Goal: Information Seeking & Learning: Learn about a topic

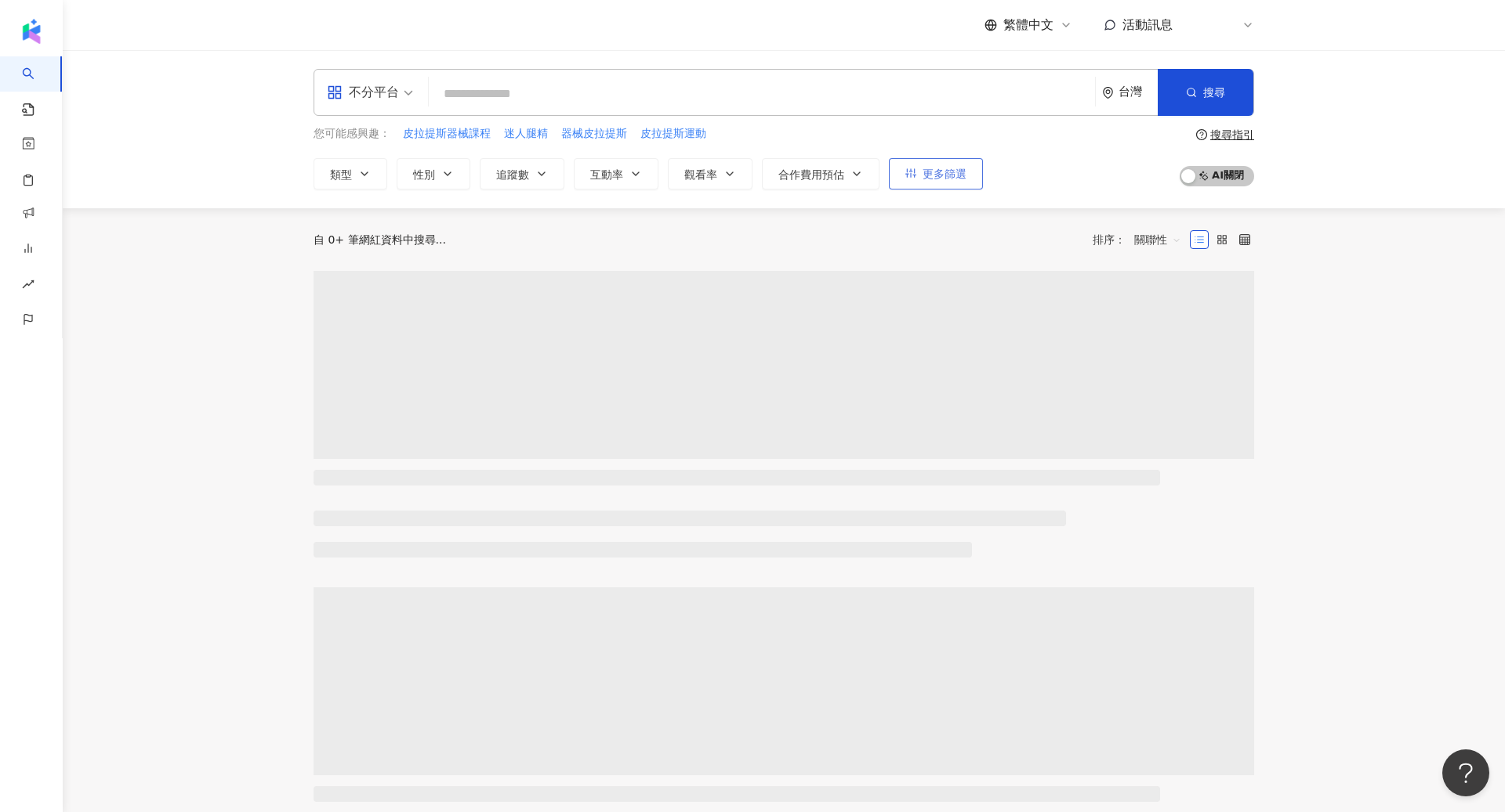
click at [941, 179] on span "更多篩選" at bounding box center [944, 173] width 44 height 13
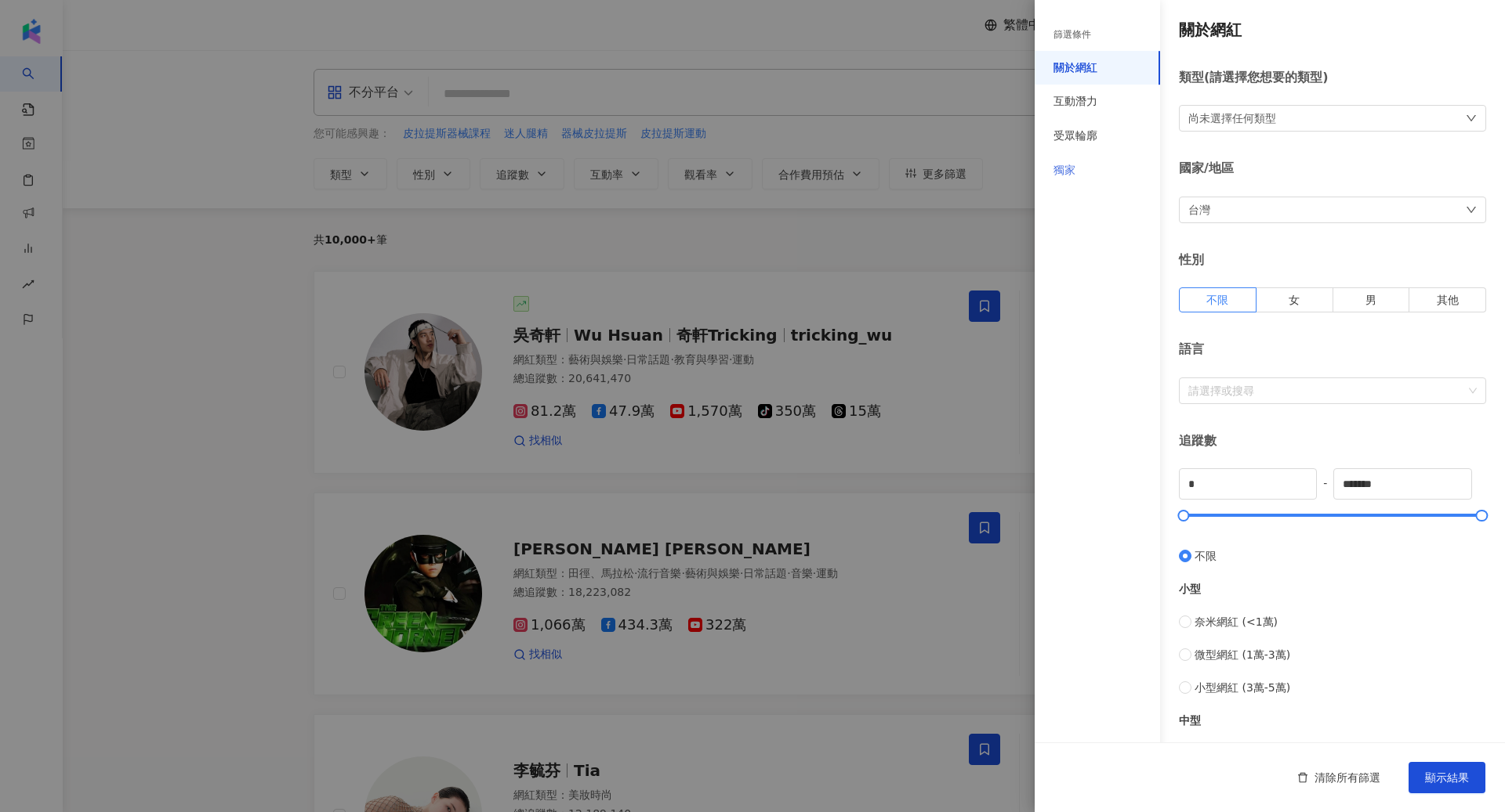
click at [1095, 184] on div "獨家" at bounding box center [1097, 170] width 126 height 35
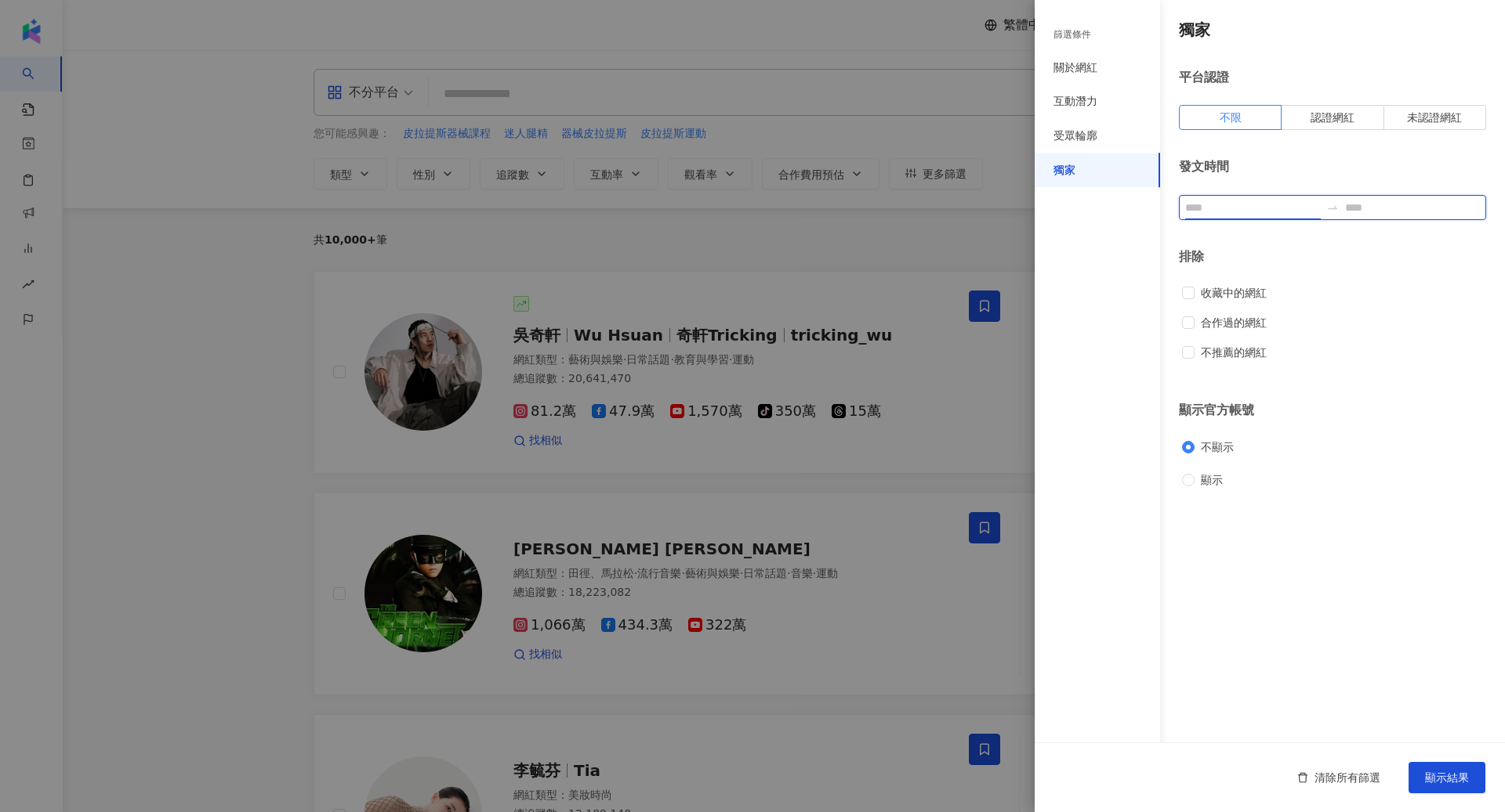
click at [1292, 210] on input at bounding box center [1253, 207] width 135 height 17
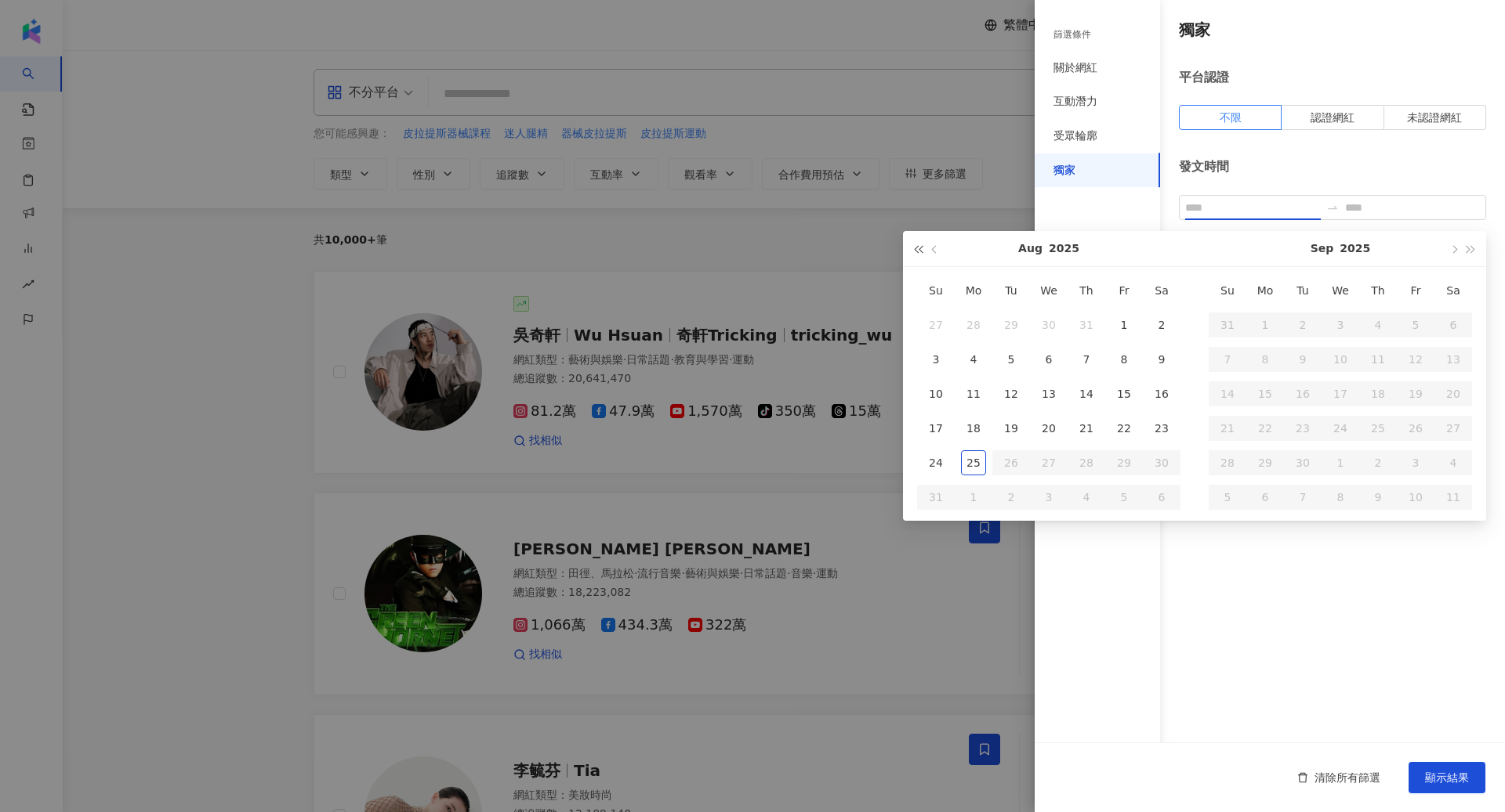
click at [918, 254] on button "button" at bounding box center [917, 249] width 17 height 36
type input "**********"
click at [978, 464] on div "26" at bounding box center [973, 462] width 25 height 25
type input "**********"
click at [696, 224] on div at bounding box center [752, 406] width 1505 height 812
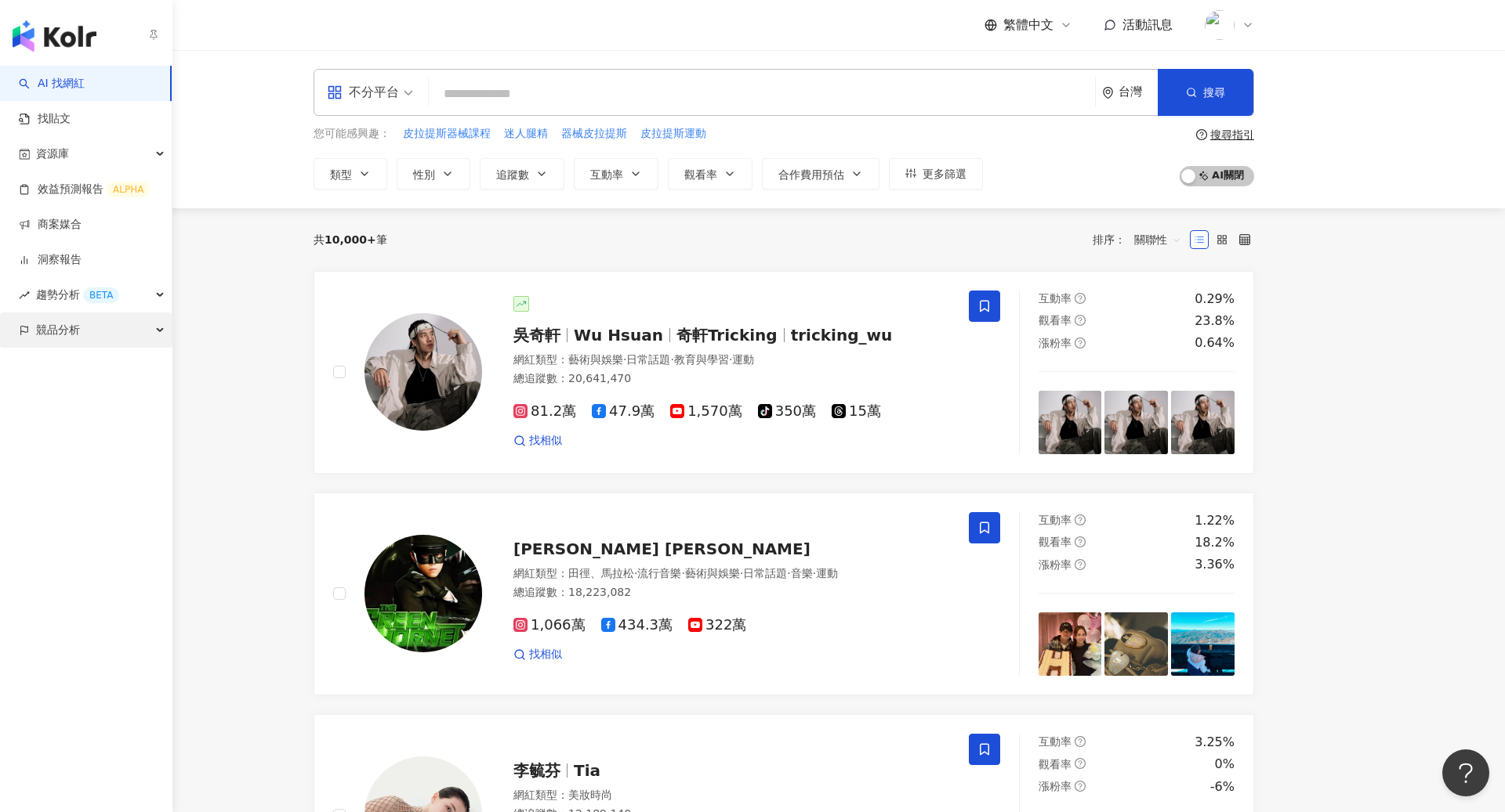
click at [76, 334] on span "競品分析" at bounding box center [57, 330] width 44 height 36
click at [100, 403] on link "關鍵字提及分析" at bounding box center [76, 402] width 77 height 16
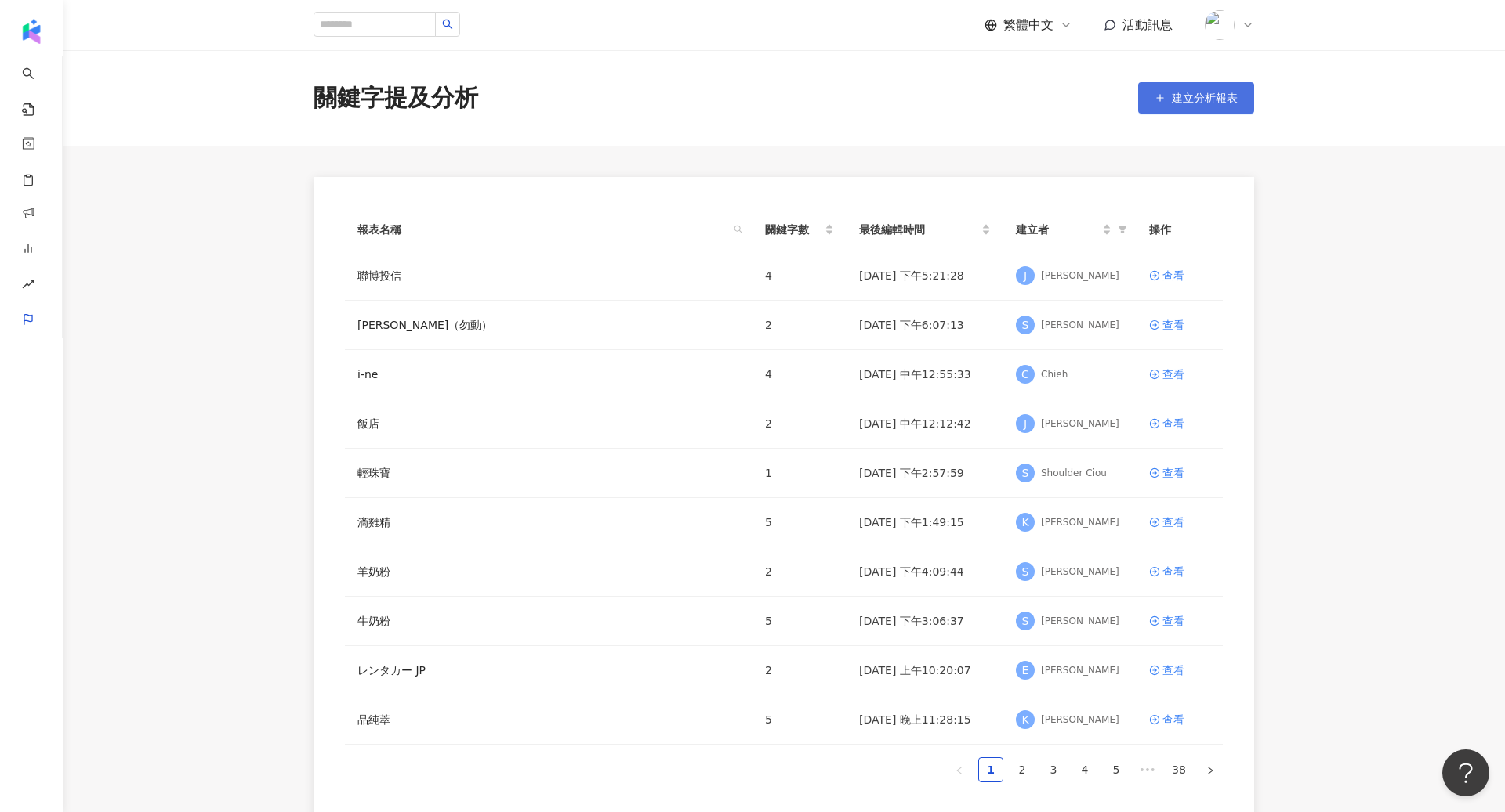
click at [1167, 92] on button "建立分析報表" at bounding box center [1195, 98] width 116 height 32
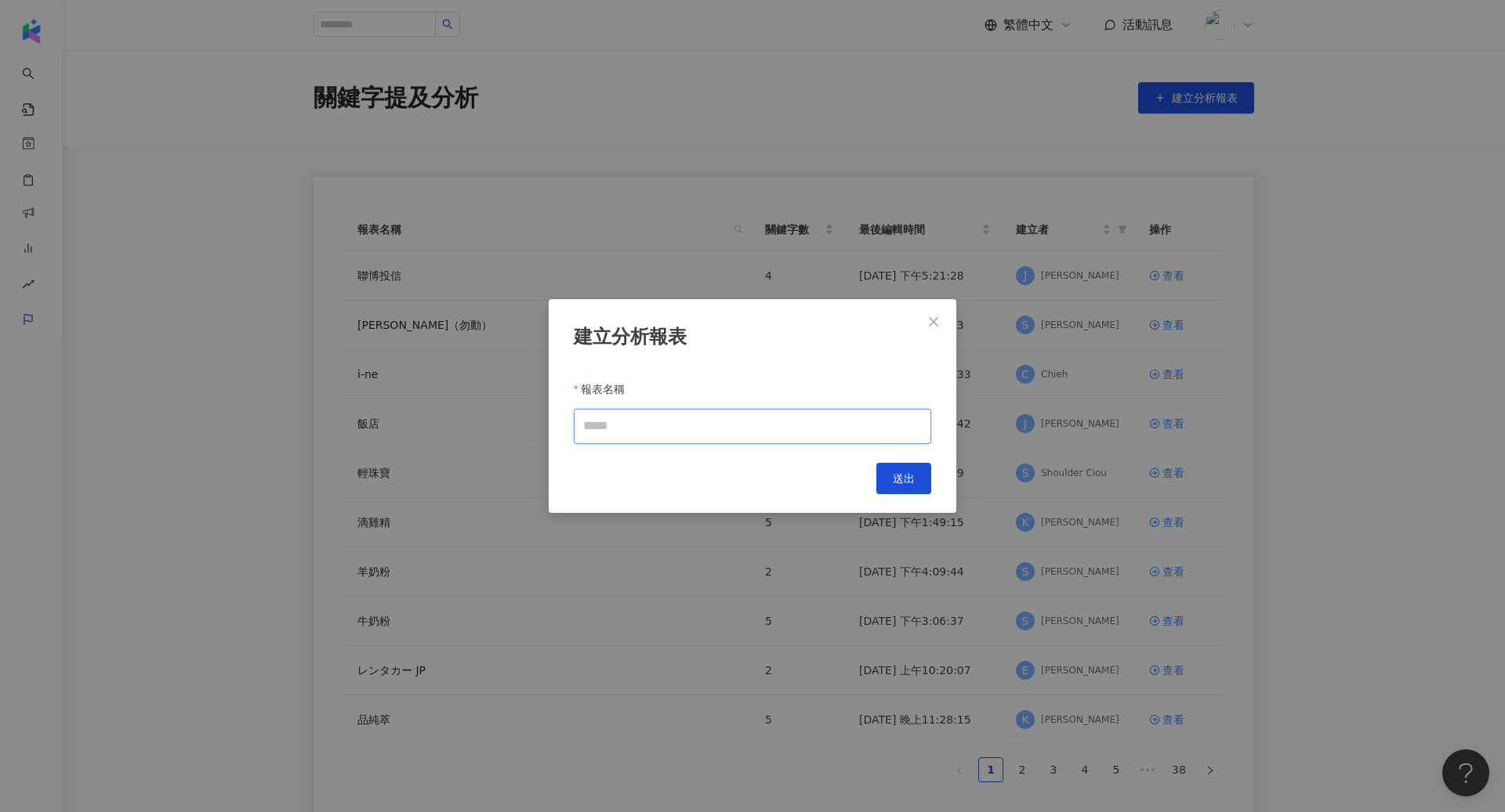
click at [672, 431] on input "報表名稱" at bounding box center [752, 426] width 357 height 36
click at [826, 215] on div "建立分析報表 報表名稱 Cancel 送出" at bounding box center [752, 406] width 1505 height 812
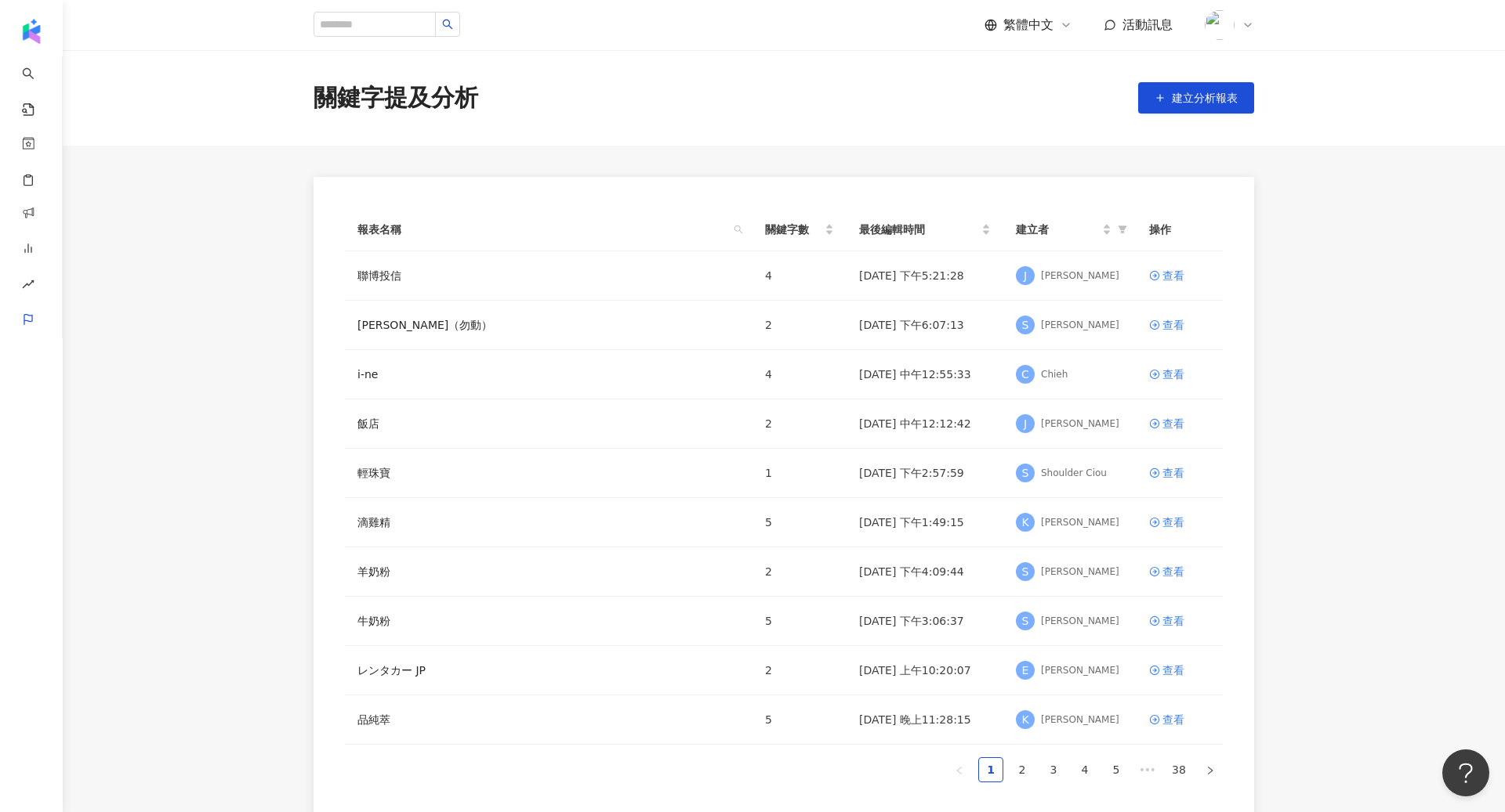
click at [1246, 29] on icon at bounding box center [1248, 25] width 13 height 13
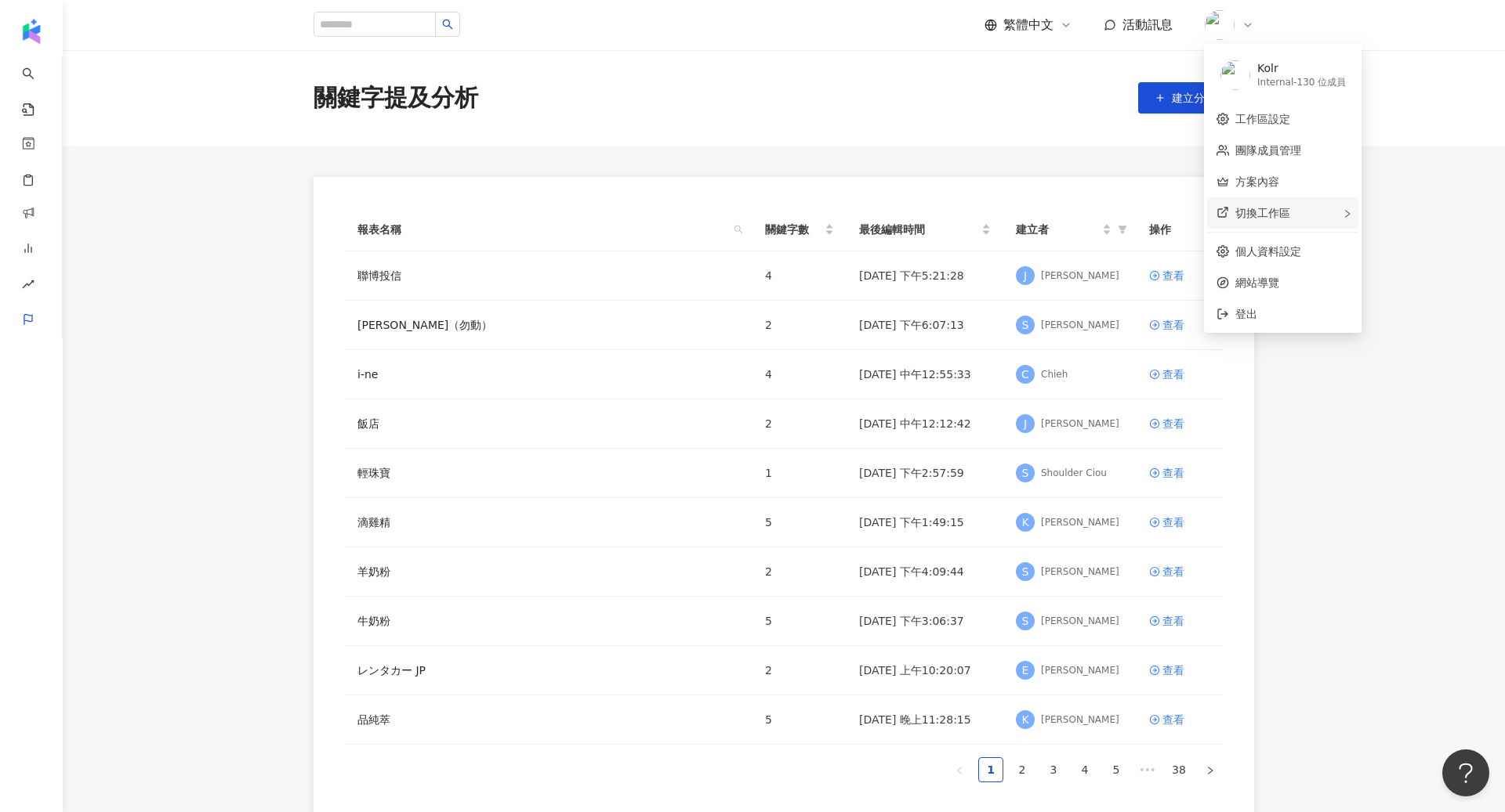
click at [1277, 214] on span "切換工作區" at bounding box center [1262, 213] width 54 height 13
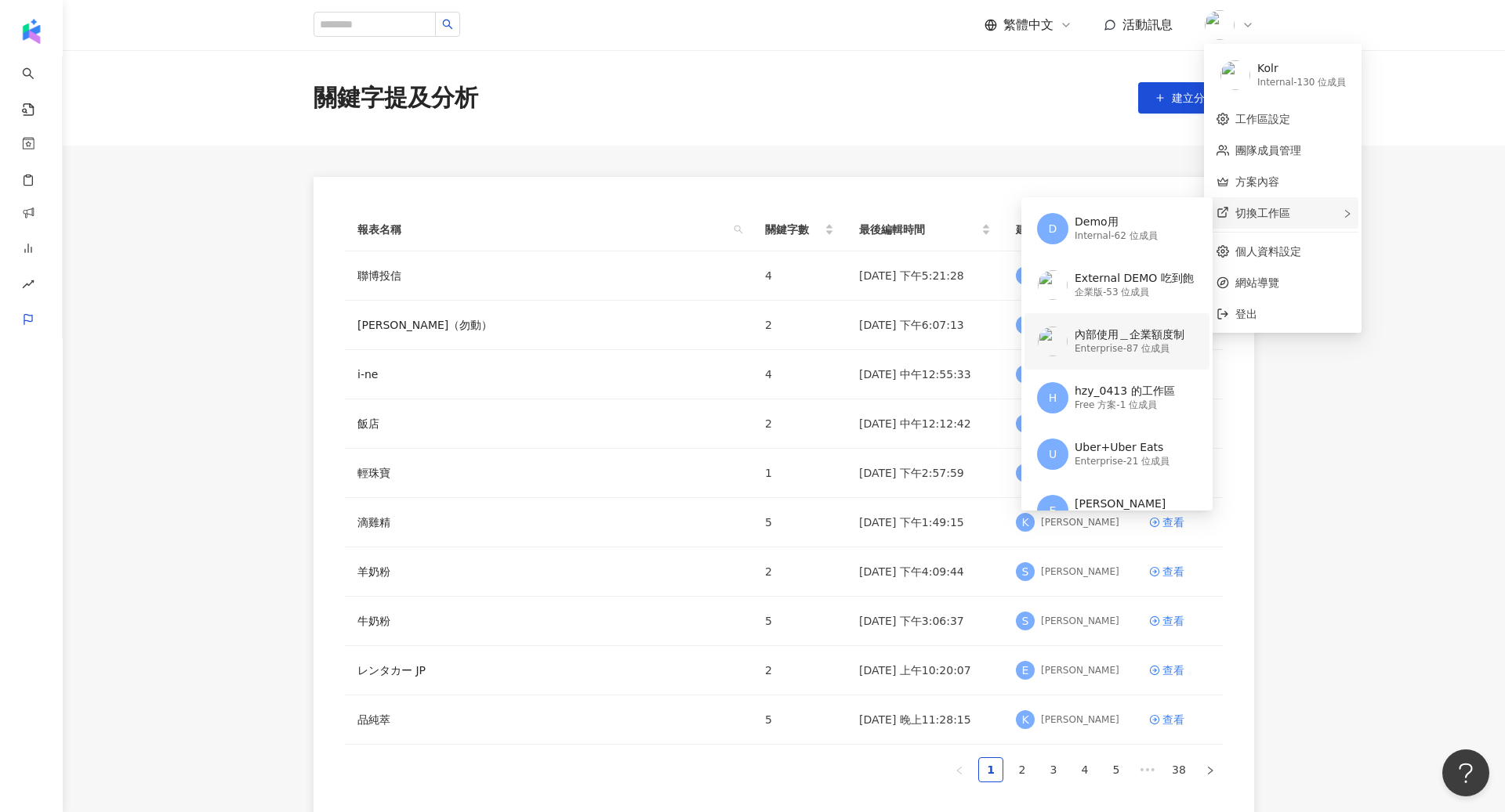
click at [1113, 340] on div "內部使用＿企業額度制" at bounding box center [1129, 335] width 110 height 16
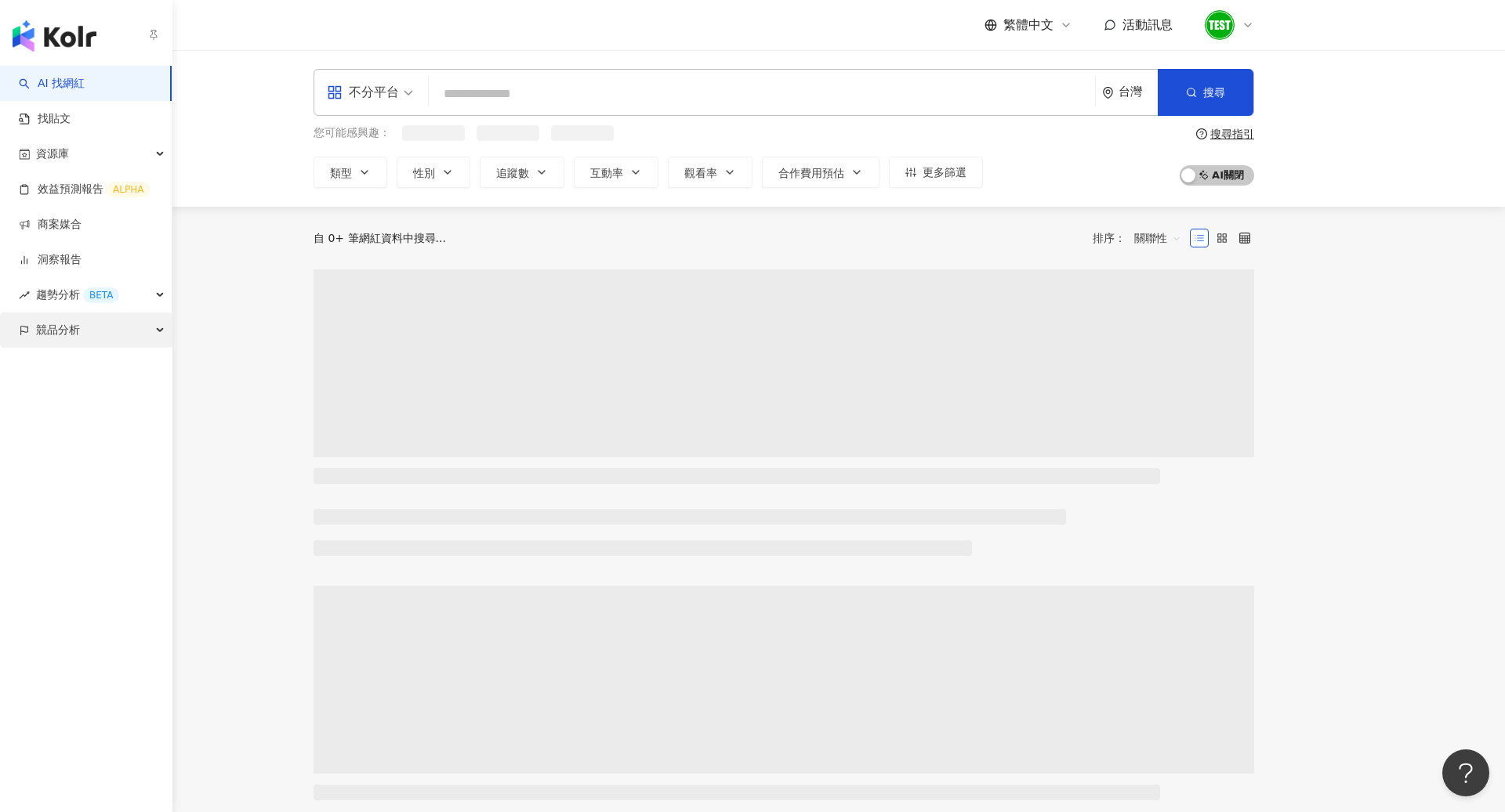
click at [30, 344] on div "競品分析" at bounding box center [85, 330] width 171 height 36
click at [73, 394] on link "關鍵字提及分析" at bounding box center [76, 402] width 77 height 16
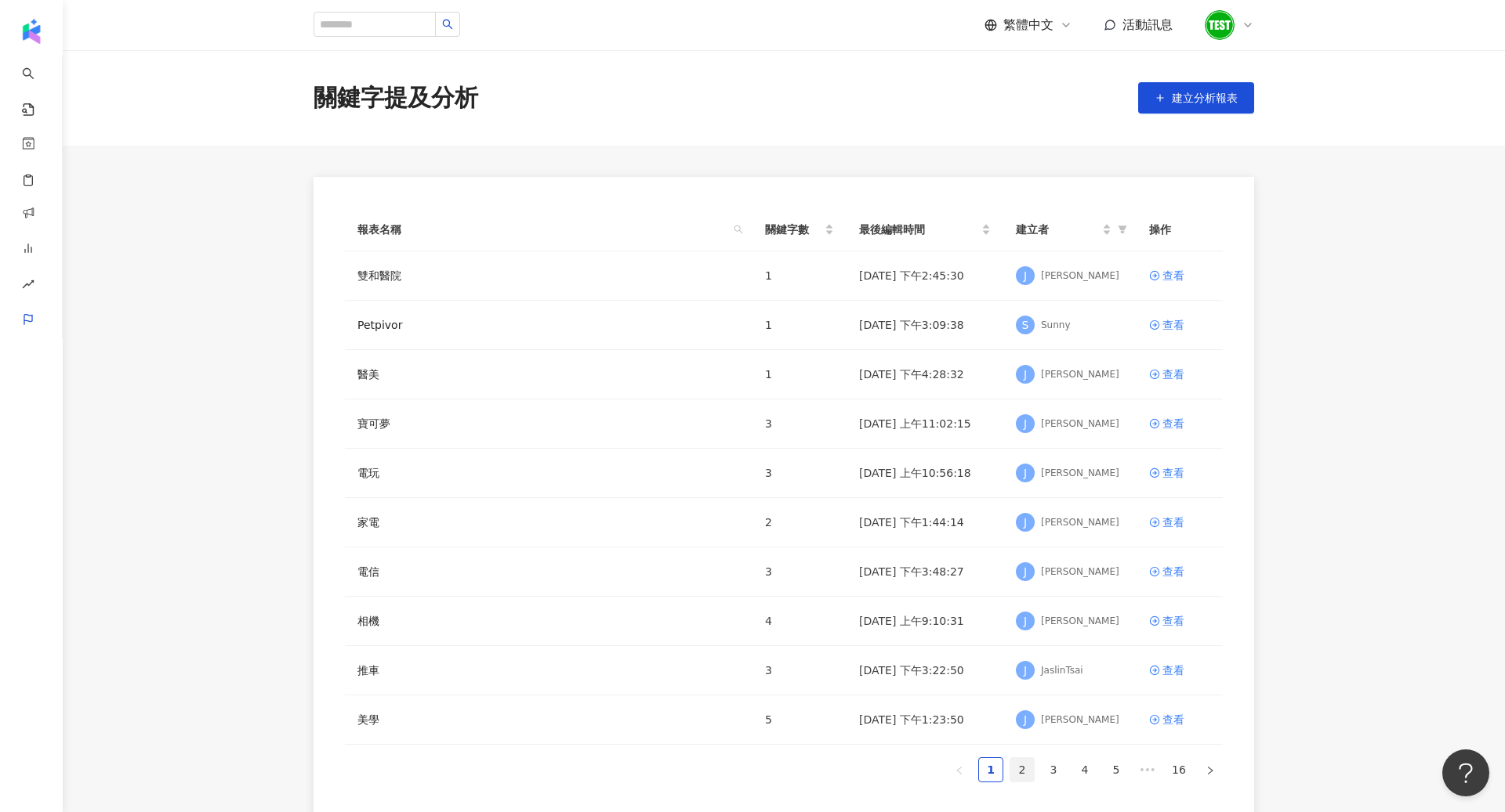
click at [1013, 765] on link "2" at bounding box center [1022, 770] width 24 height 24
click at [1166, 378] on div "查看" at bounding box center [1174, 374] width 22 height 17
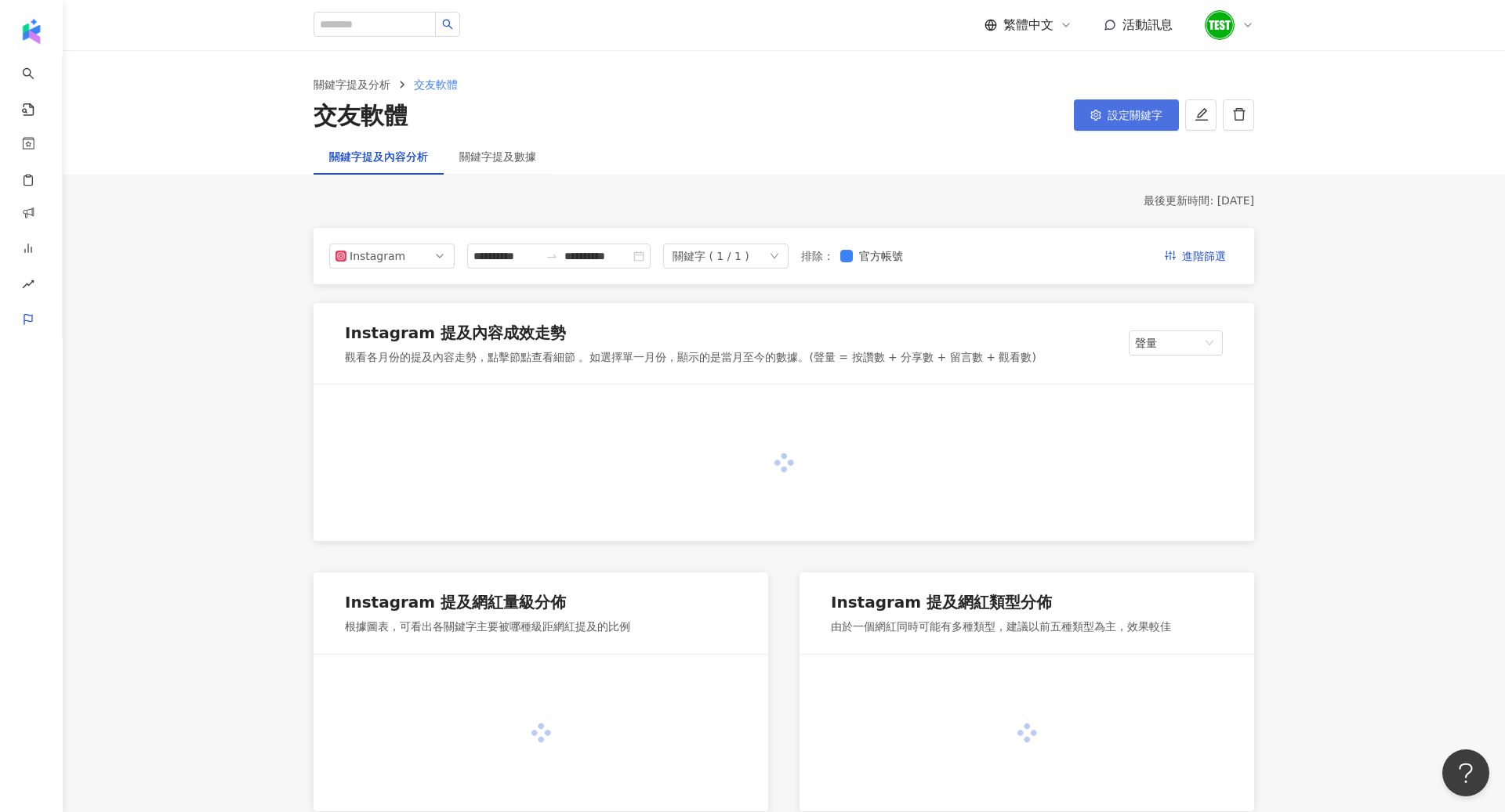
click at [1144, 121] on span "設定關鍵字" at bounding box center [1134, 115] width 54 height 13
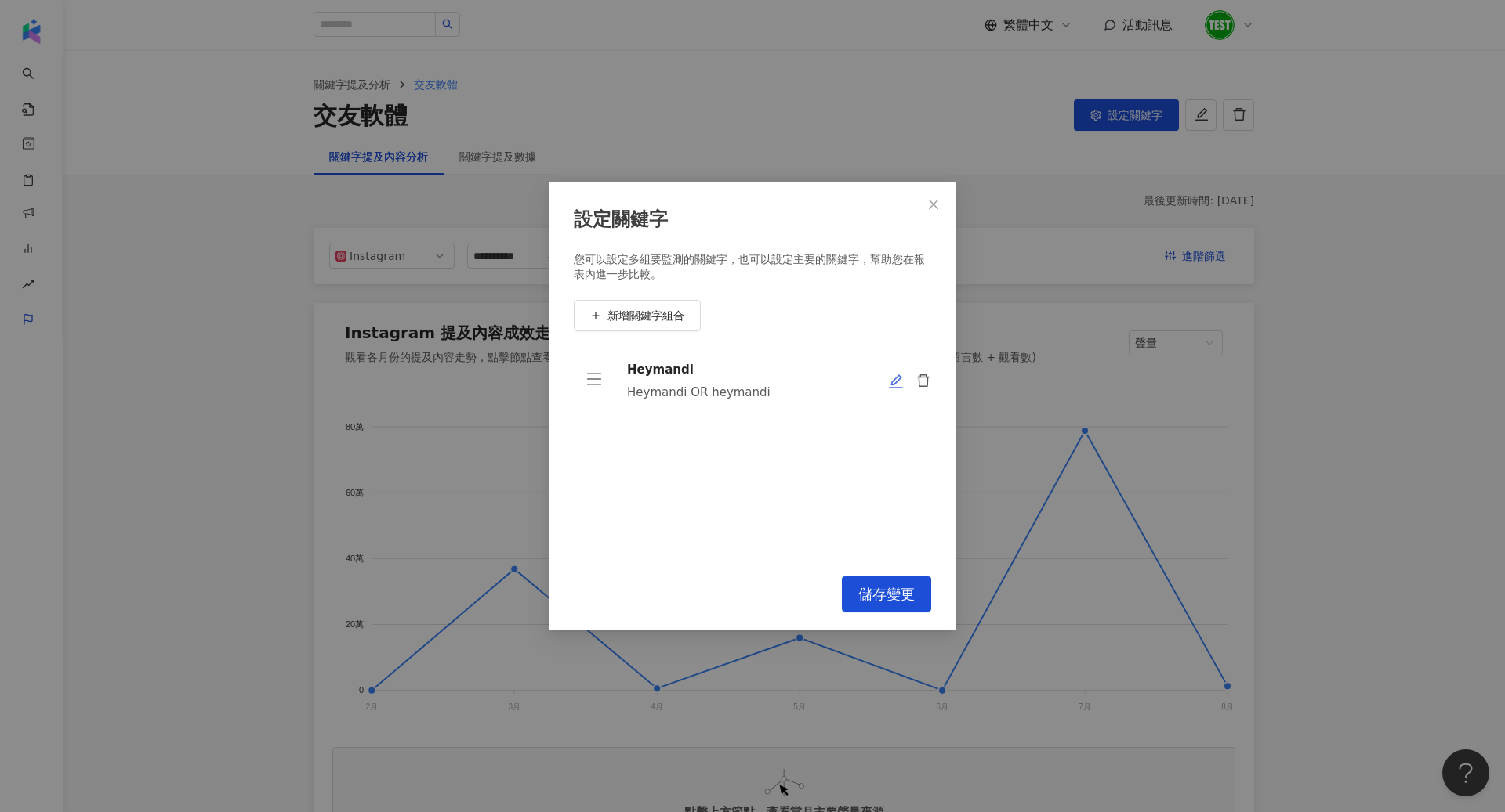
click at [896, 380] on icon "edit" at bounding box center [895, 382] width 16 height 16
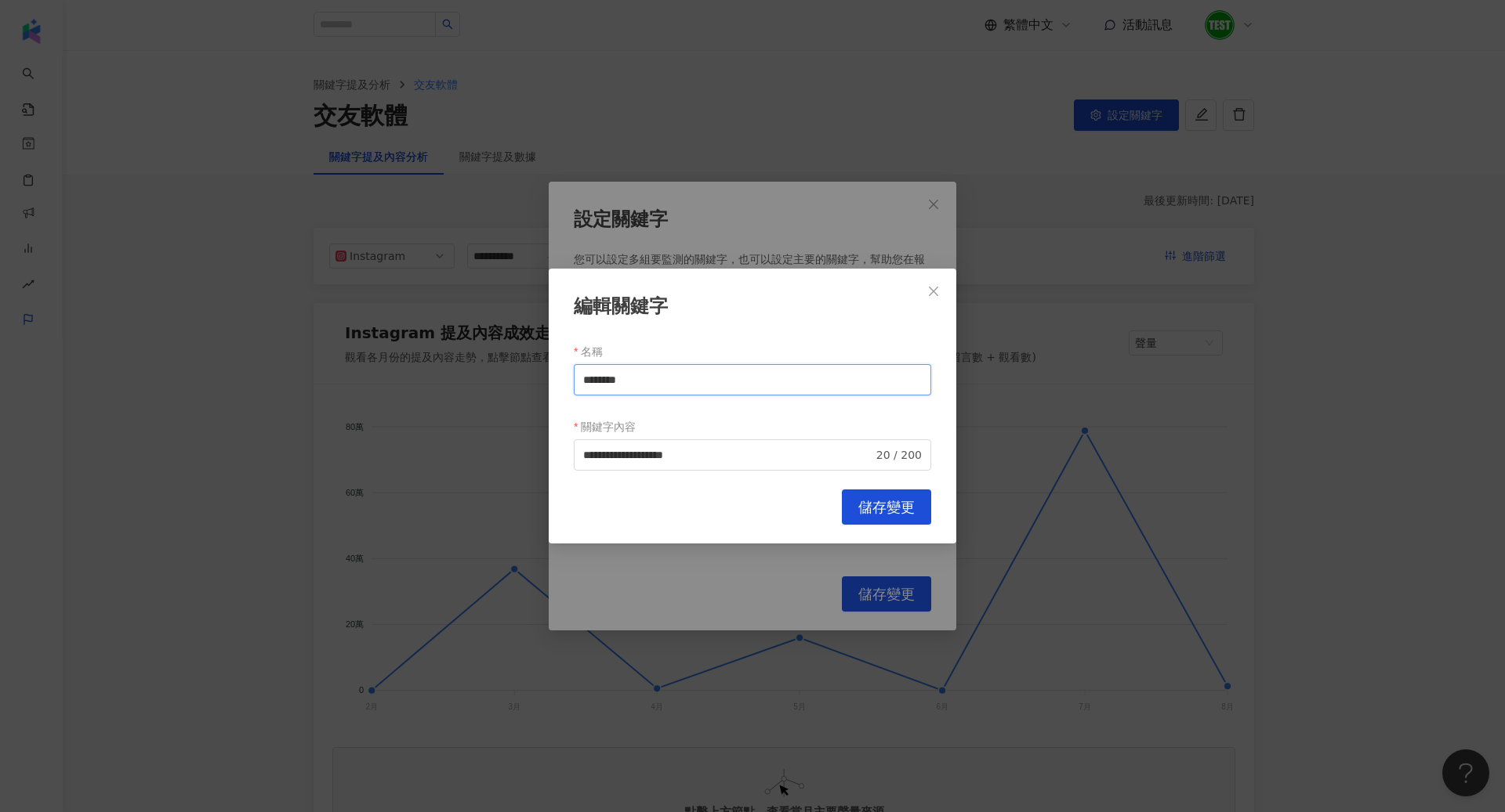
drag, startPoint x: 648, startPoint y: 382, endPoint x: 511, endPoint y: 381, distance: 137.0
click at [511, 381] on div "**********" at bounding box center [752, 406] width 1505 height 812
type input "****"
drag, startPoint x: 652, startPoint y: 451, endPoint x: 527, endPoint y: 448, distance: 125.0
click at [527, 450] on div "**********" at bounding box center [752, 406] width 1505 height 812
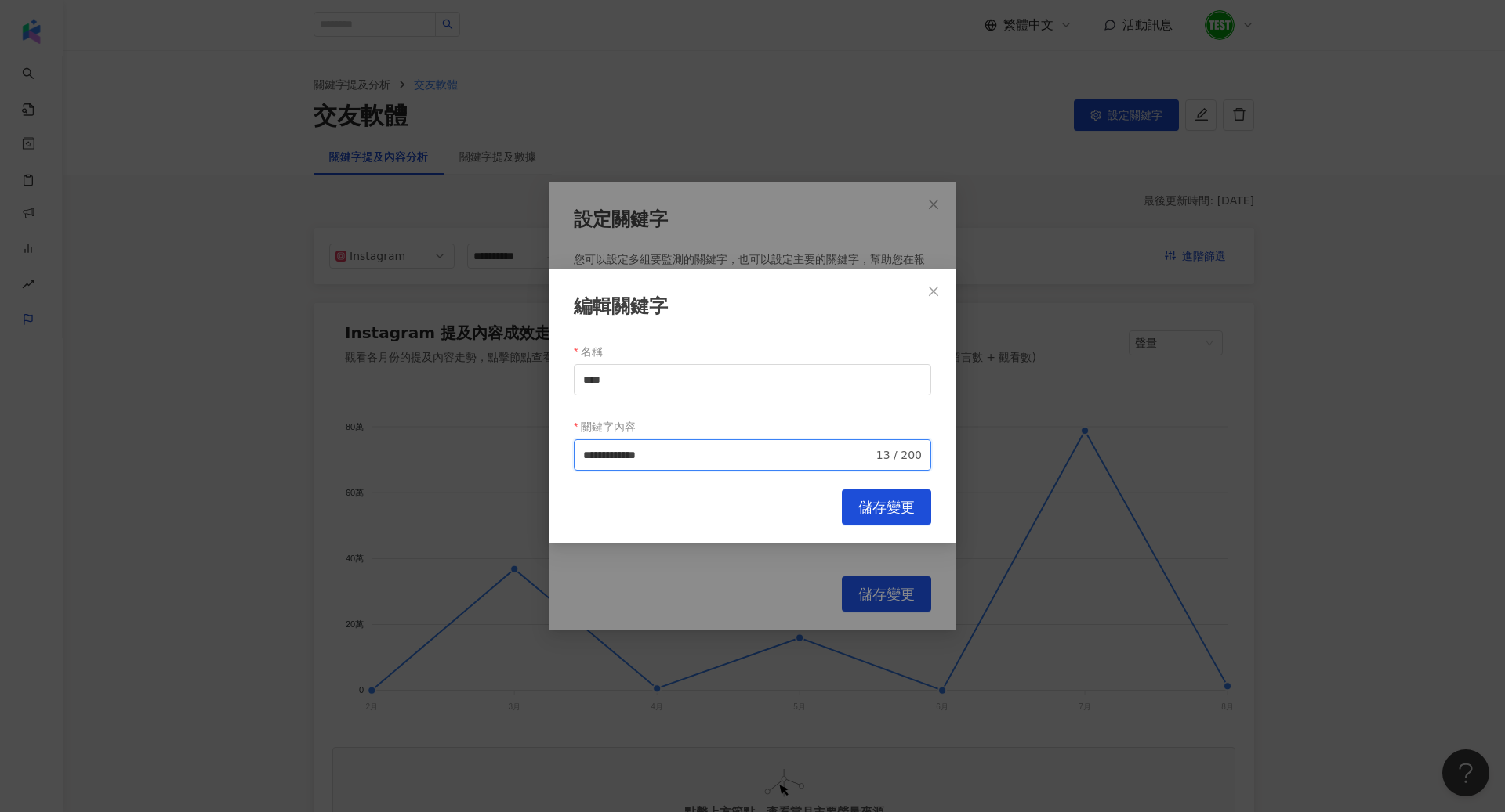
drag, startPoint x: 705, startPoint y: 460, endPoint x: 629, endPoint y: 451, distance: 76.5
click at [629, 451] on input "**********" at bounding box center [727, 454] width 290 height 17
type input "****"
click at [865, 505] on span "儲存變更" at bounding box center [886, 507] width 56 height 17
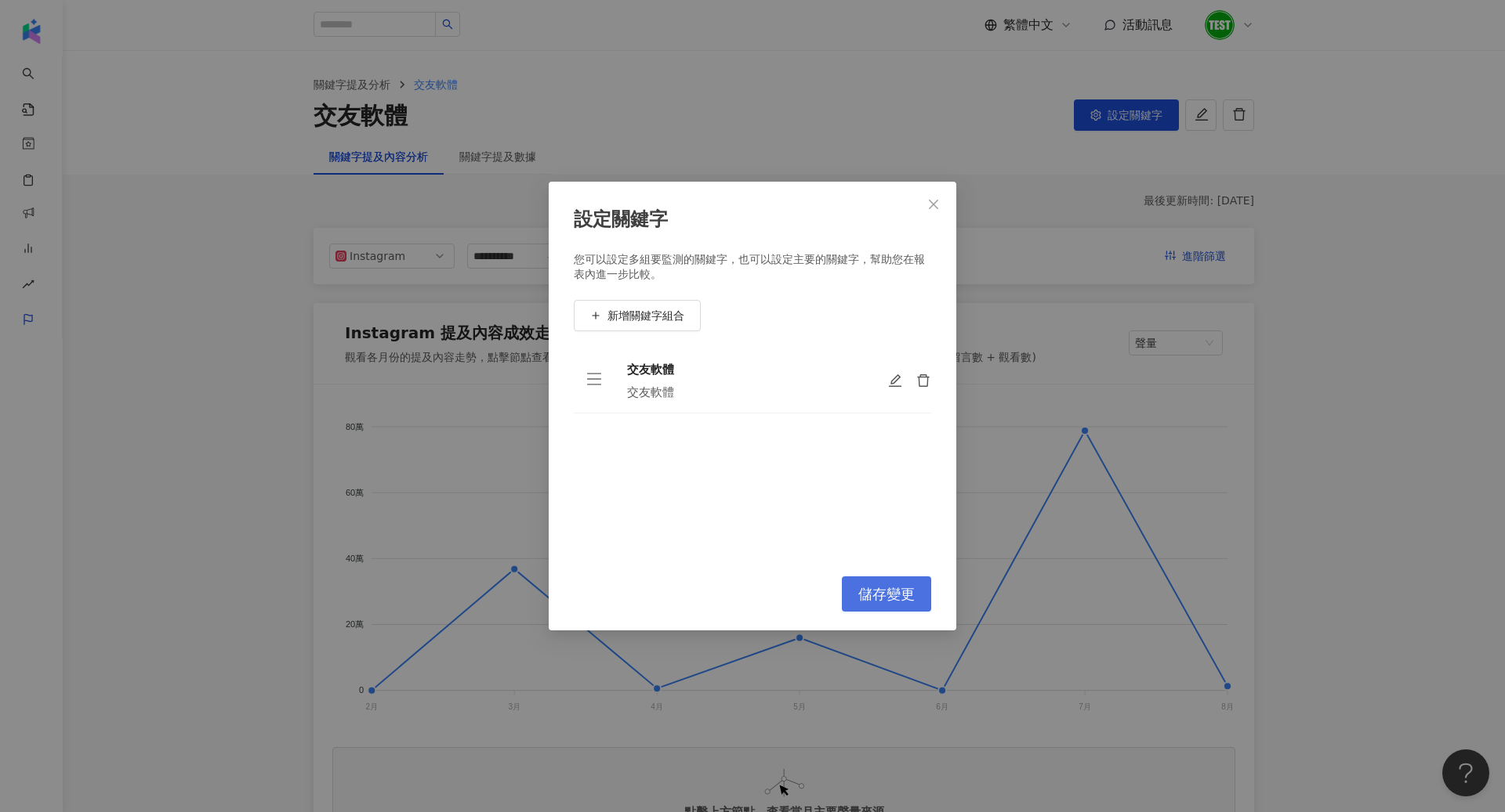
click at [883, 593] on span "儲存變更" at bounding box center [886, 593] width 56 height 17
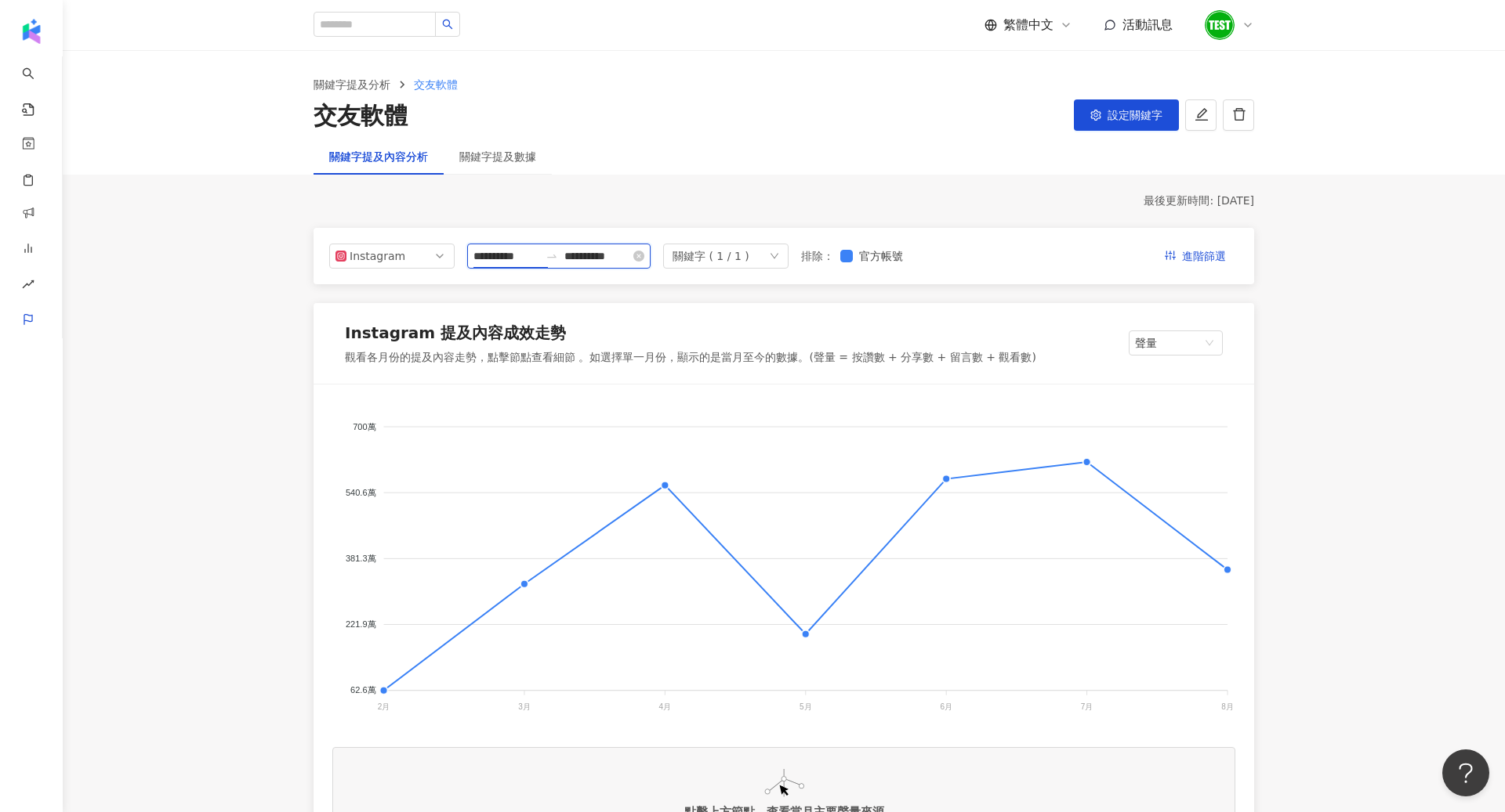
click at [518, 258] on input "**********" at bounding box center [506, 255] width 66 height 17
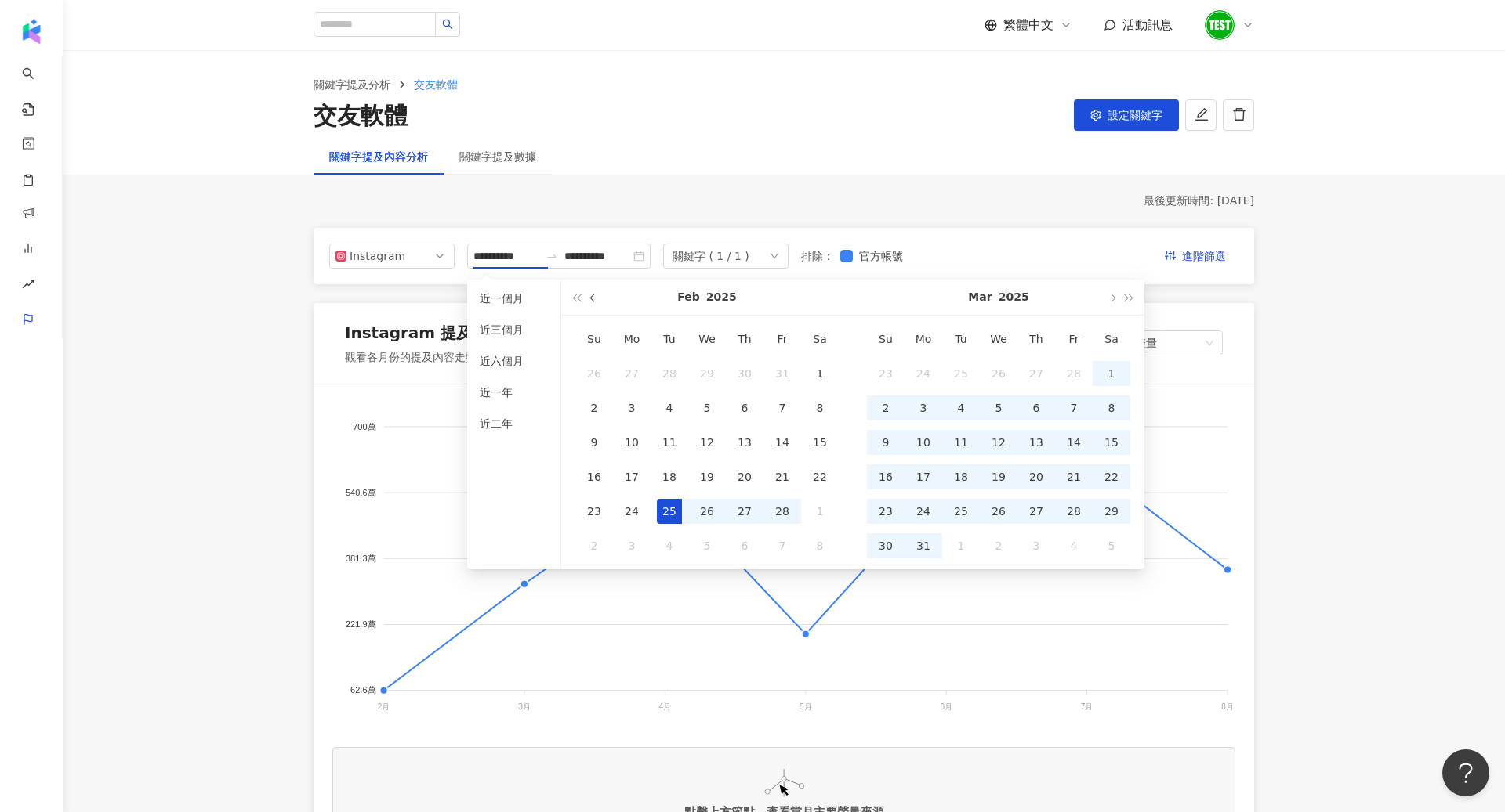
click at [597, 295] on button "button" at bounding box center [593, 298] width 17 height 36
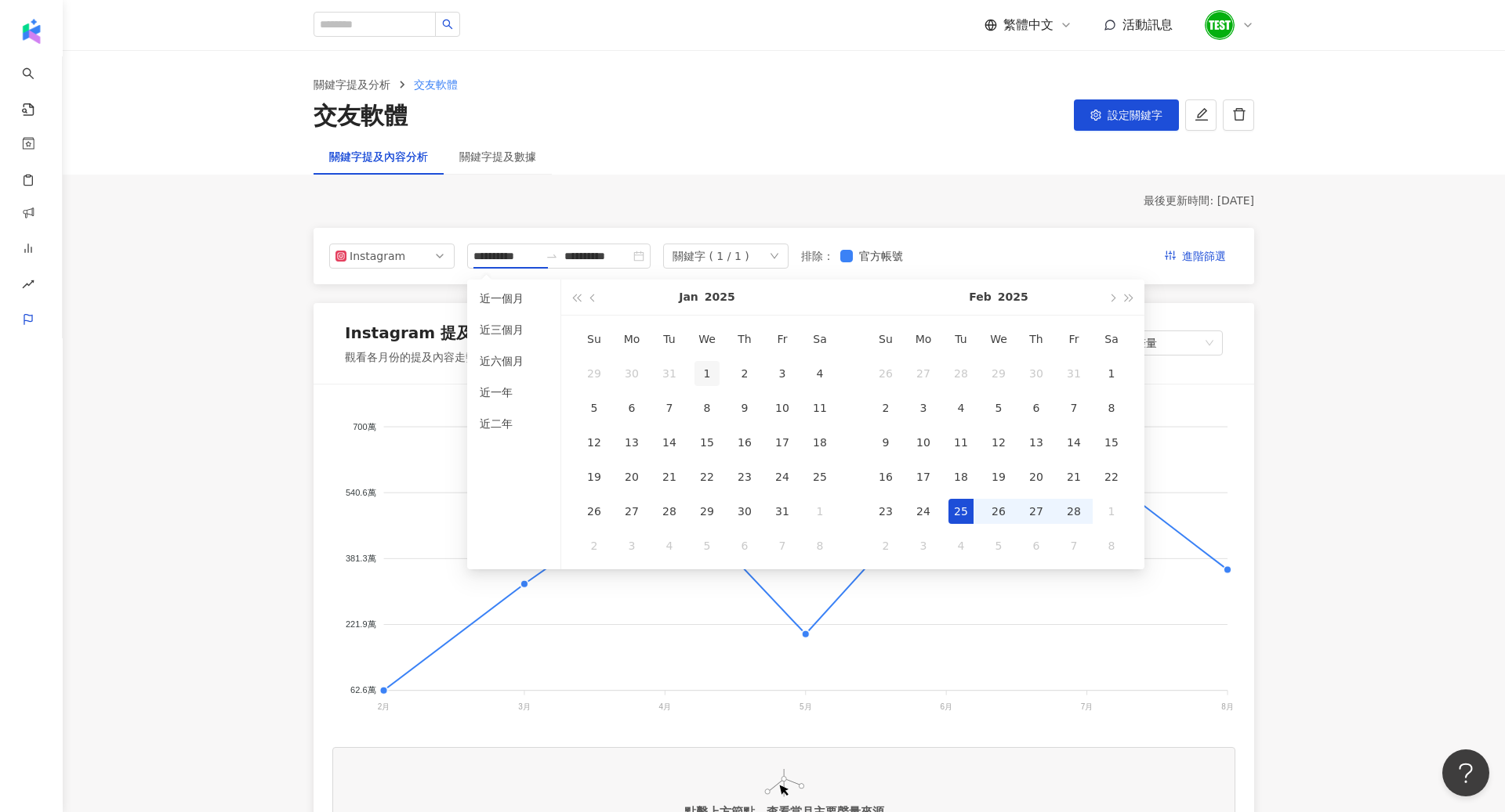
type input "**********"
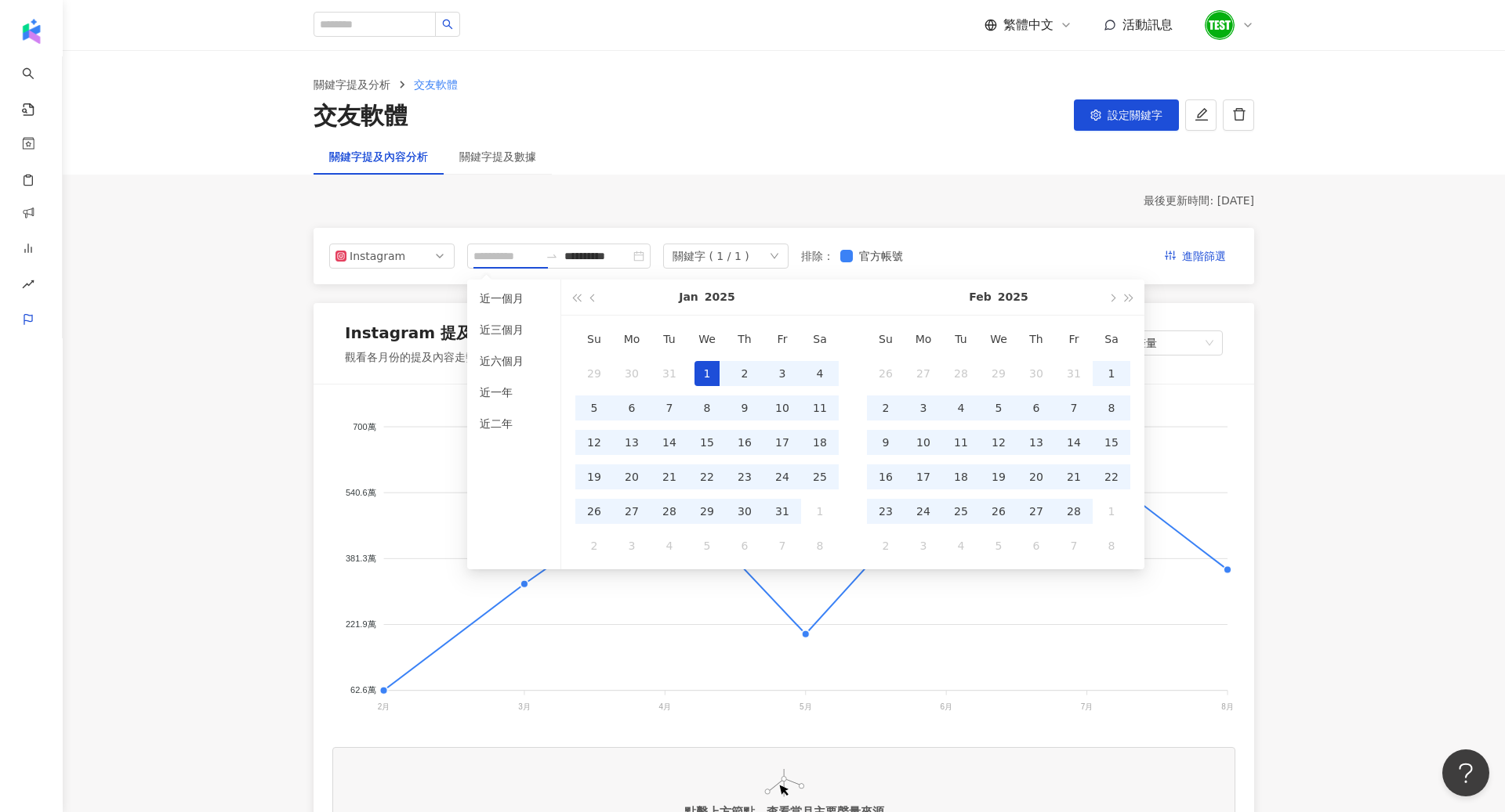
click at [703, 361] on div "1" at bounding box center [706, 373] width 25 height 25
click at [1115, 297] on button "button" at bounding box center [1110, 298] width 17 height 36
click at [1116, 298] on button "button" at bounding box center [1110, 298] width 17 height 36
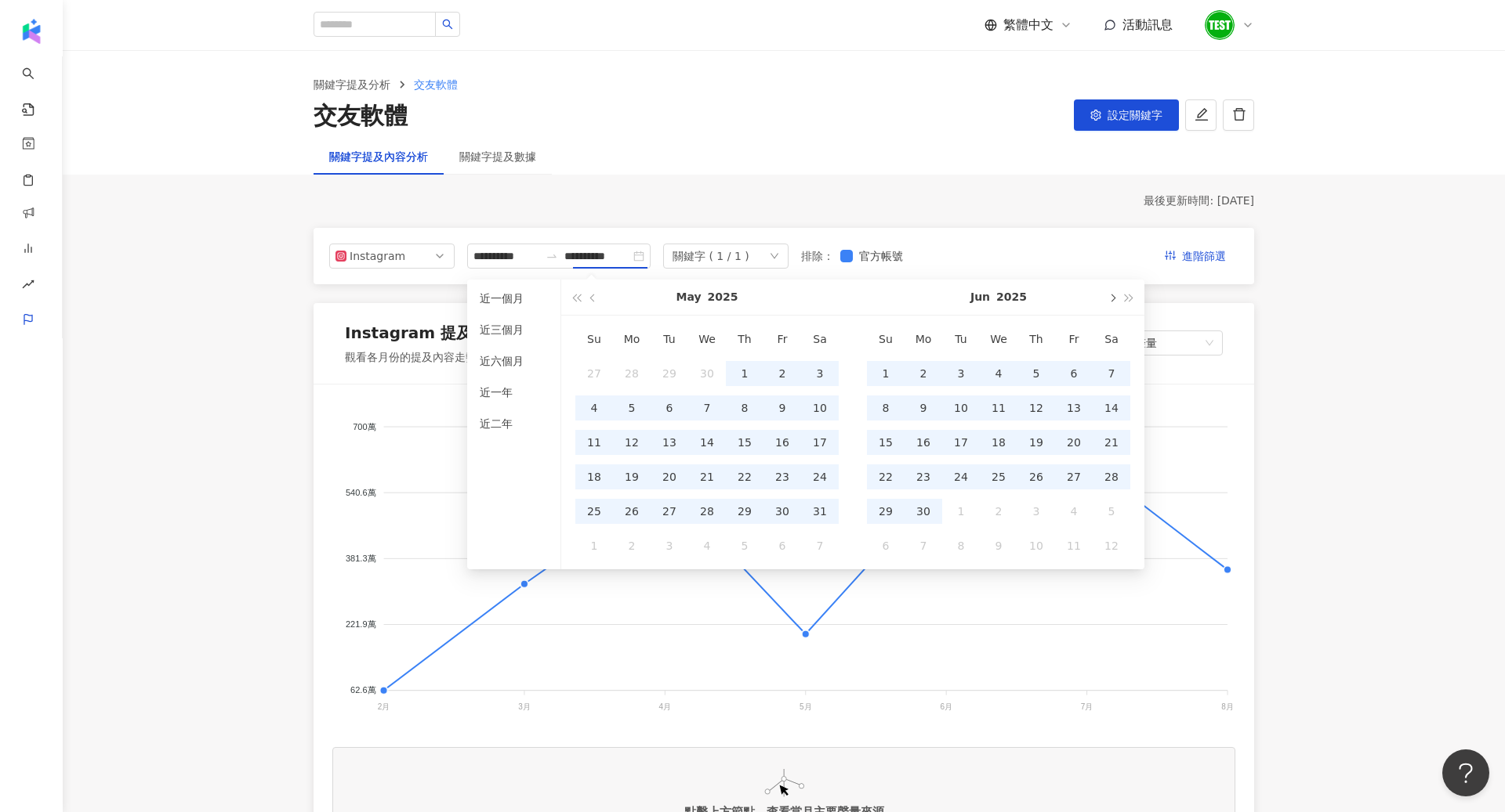
click at [1116, 298] on button "button" at bounding box center [1110, 298] width 17 height 36
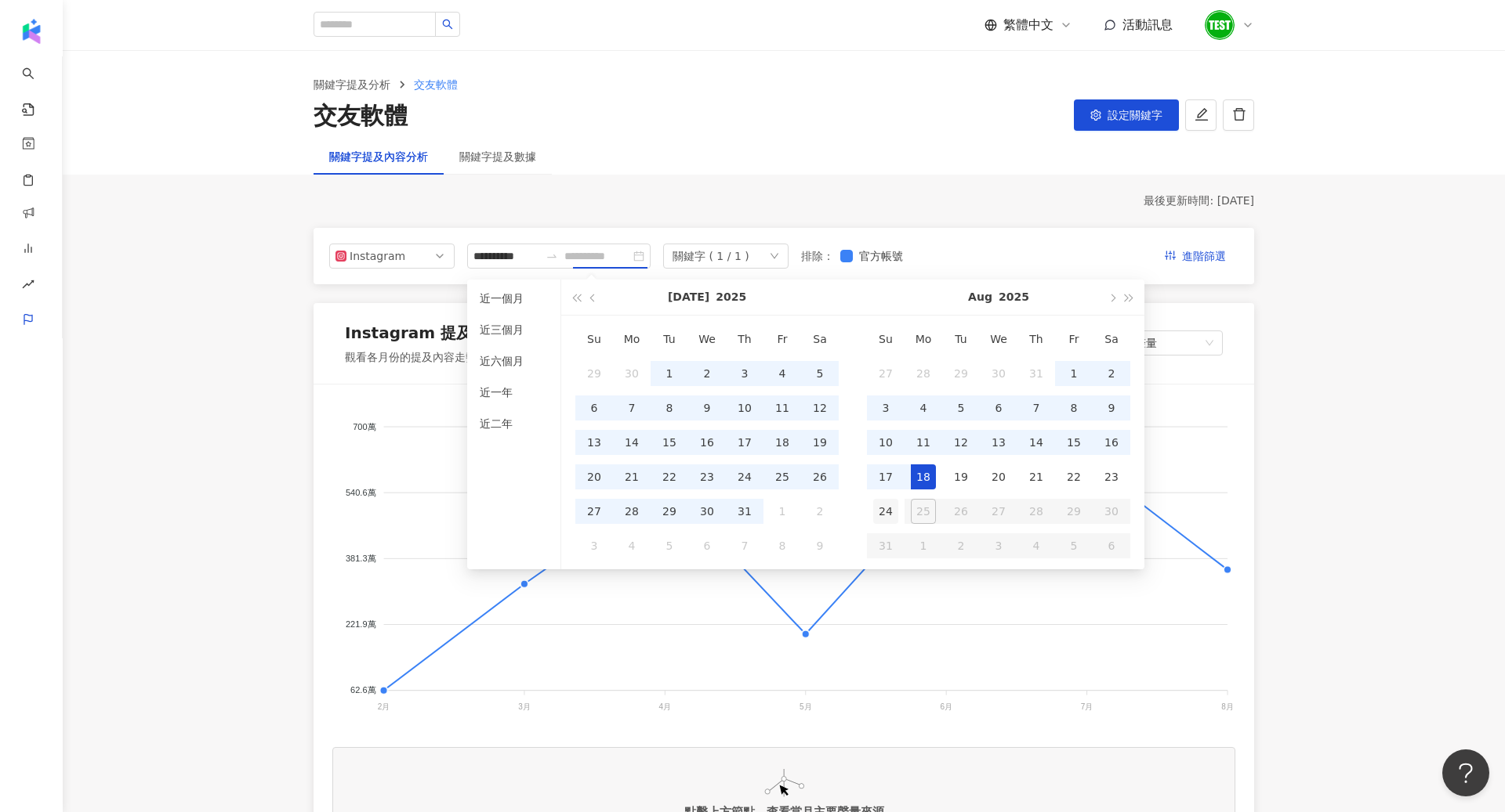
type input "**********"
click at [892, 505] on div "24" at bounding box center [885, 511] width 25 height 25
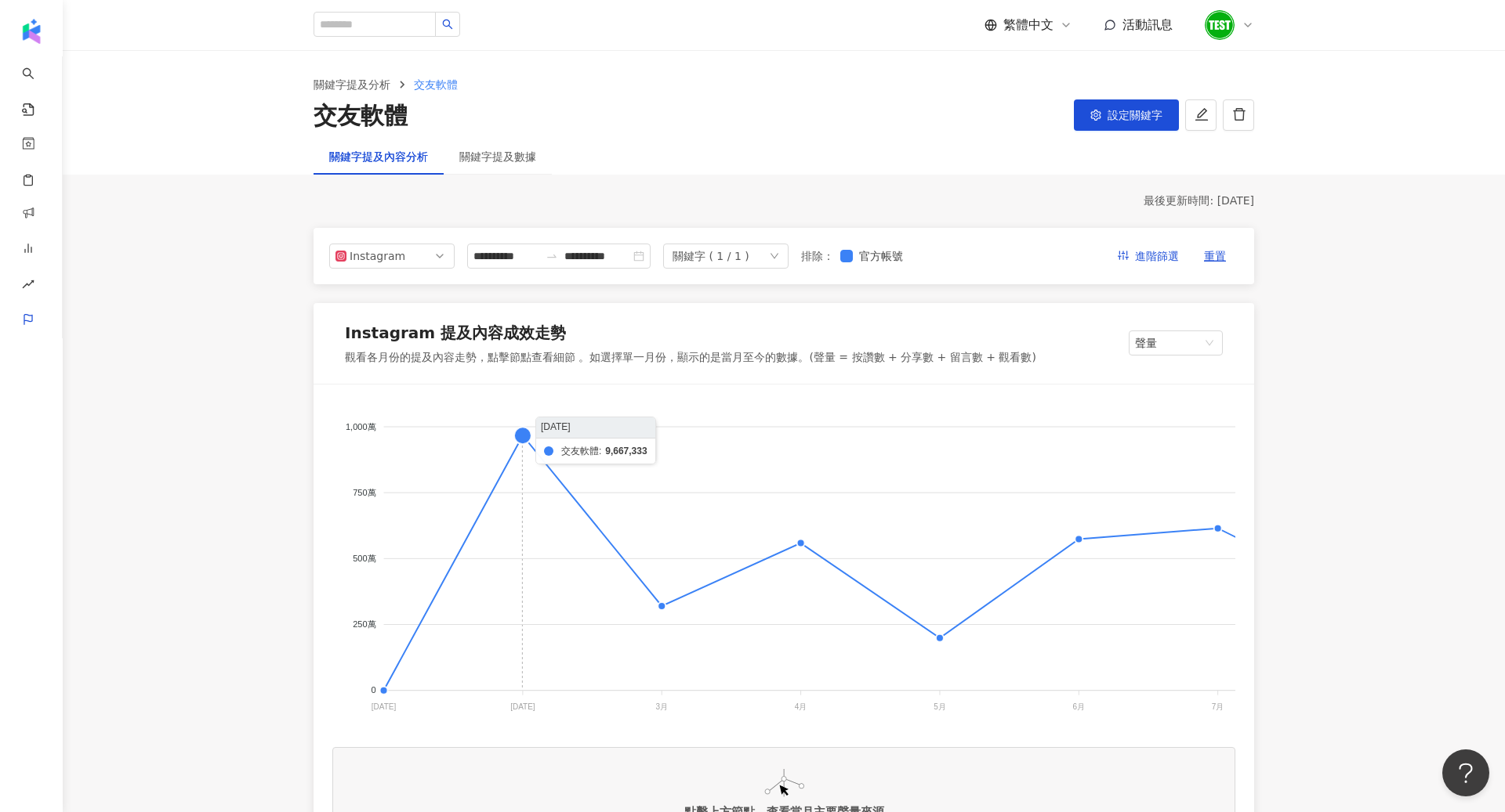
click at [524, 439] on foreignobject at bounding box center [848, 560] width 1032 height 314
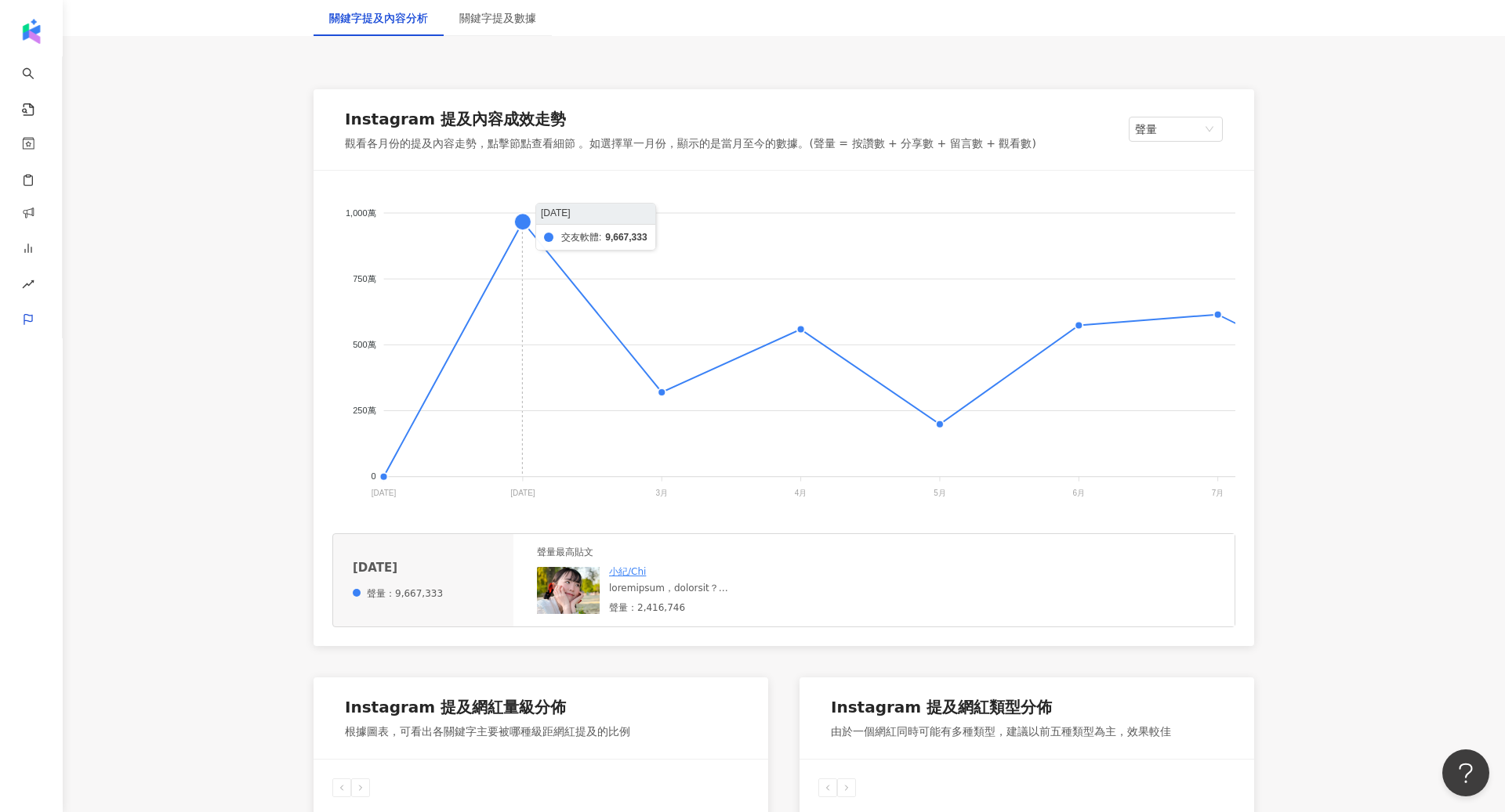
scroll to position [215, 0]
click at [573, 583] on img at bounding box center [568, 590] width 62 height 47
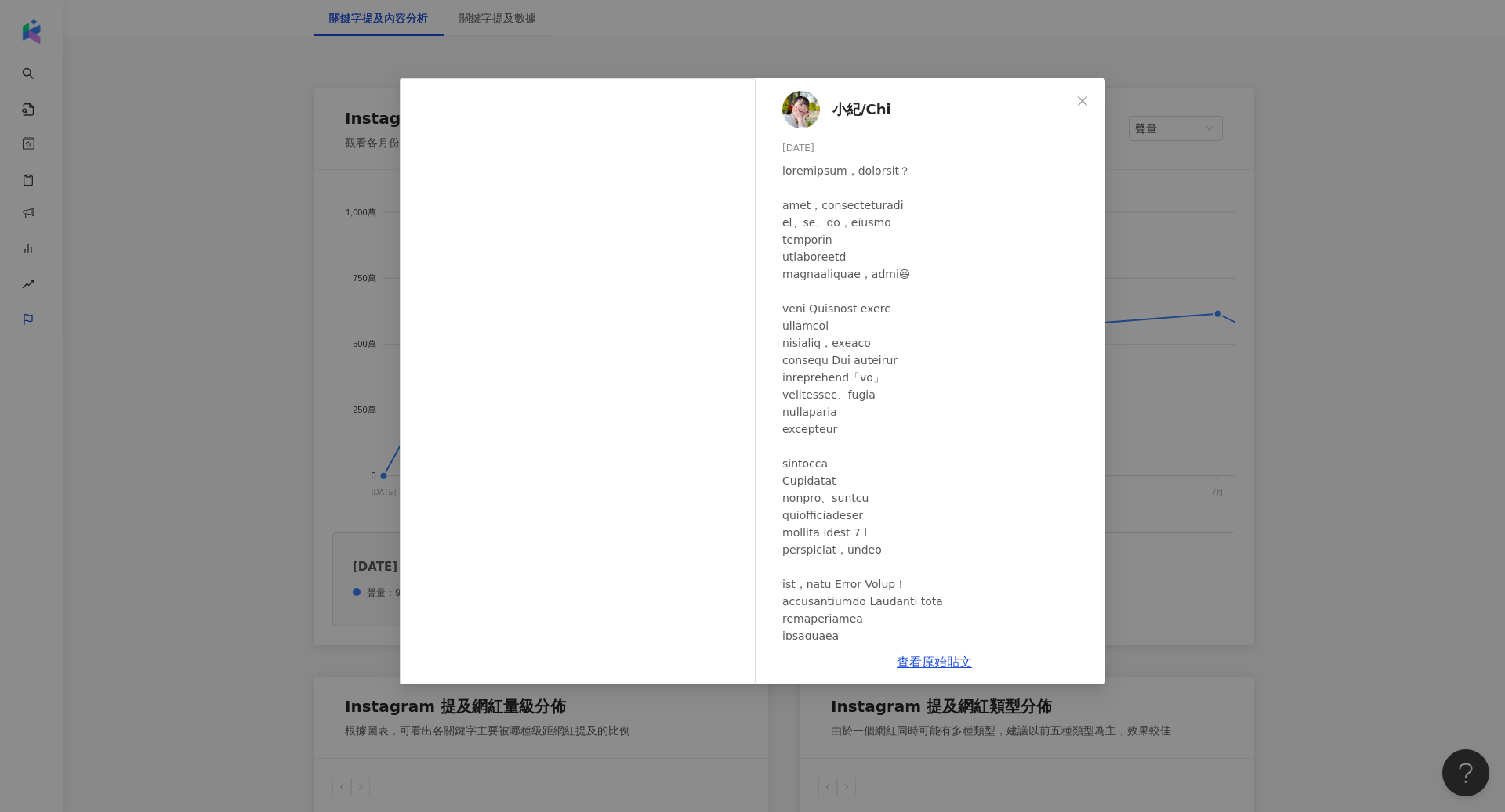
click at [1360, 284] on div "小紀/Chi [DATE] 1.1萬 162 240.5萬 查看原始貼文" at bounding box center [752, 406] width 1505 height 812
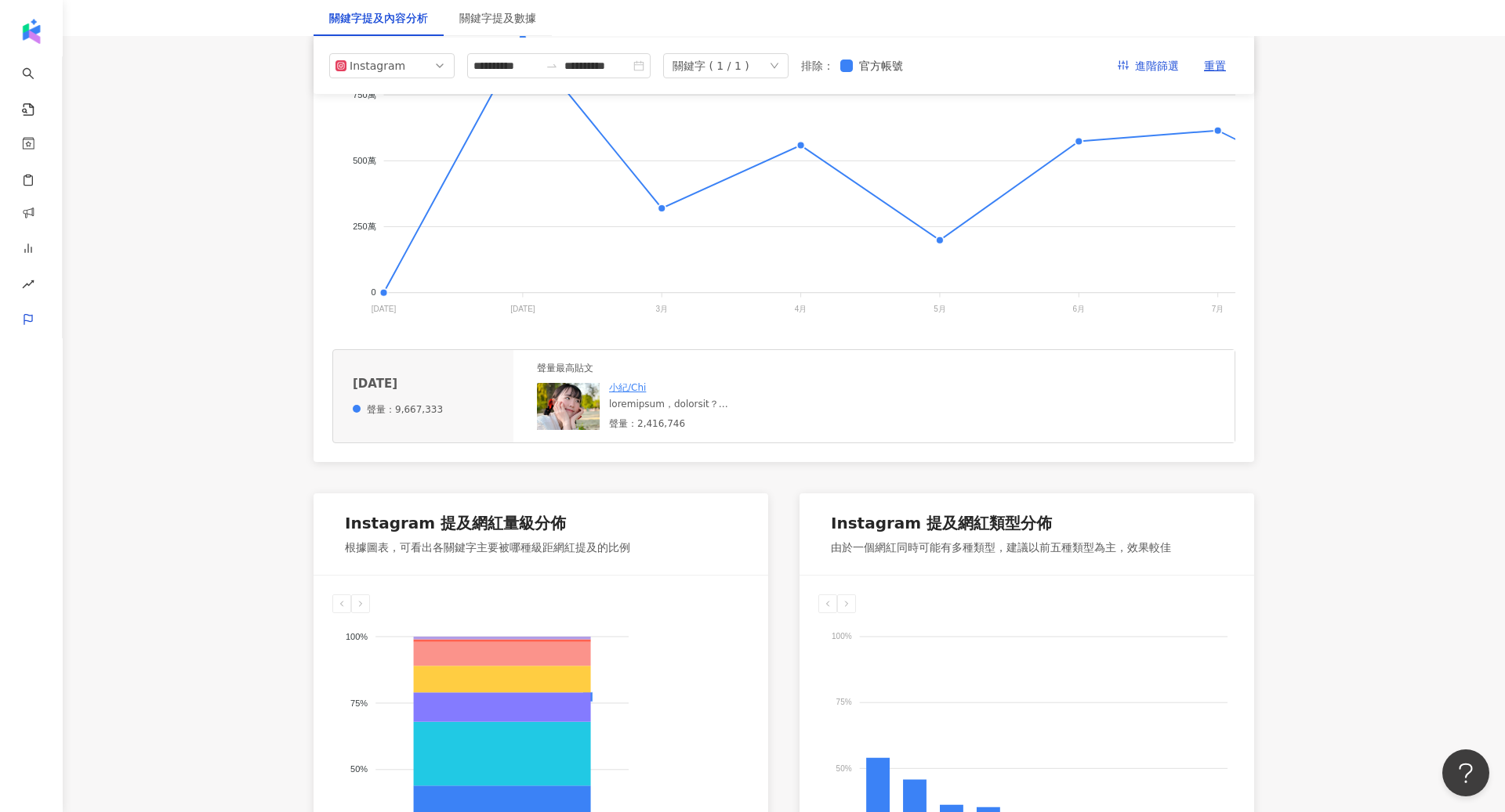
scroll to position [612, 0]
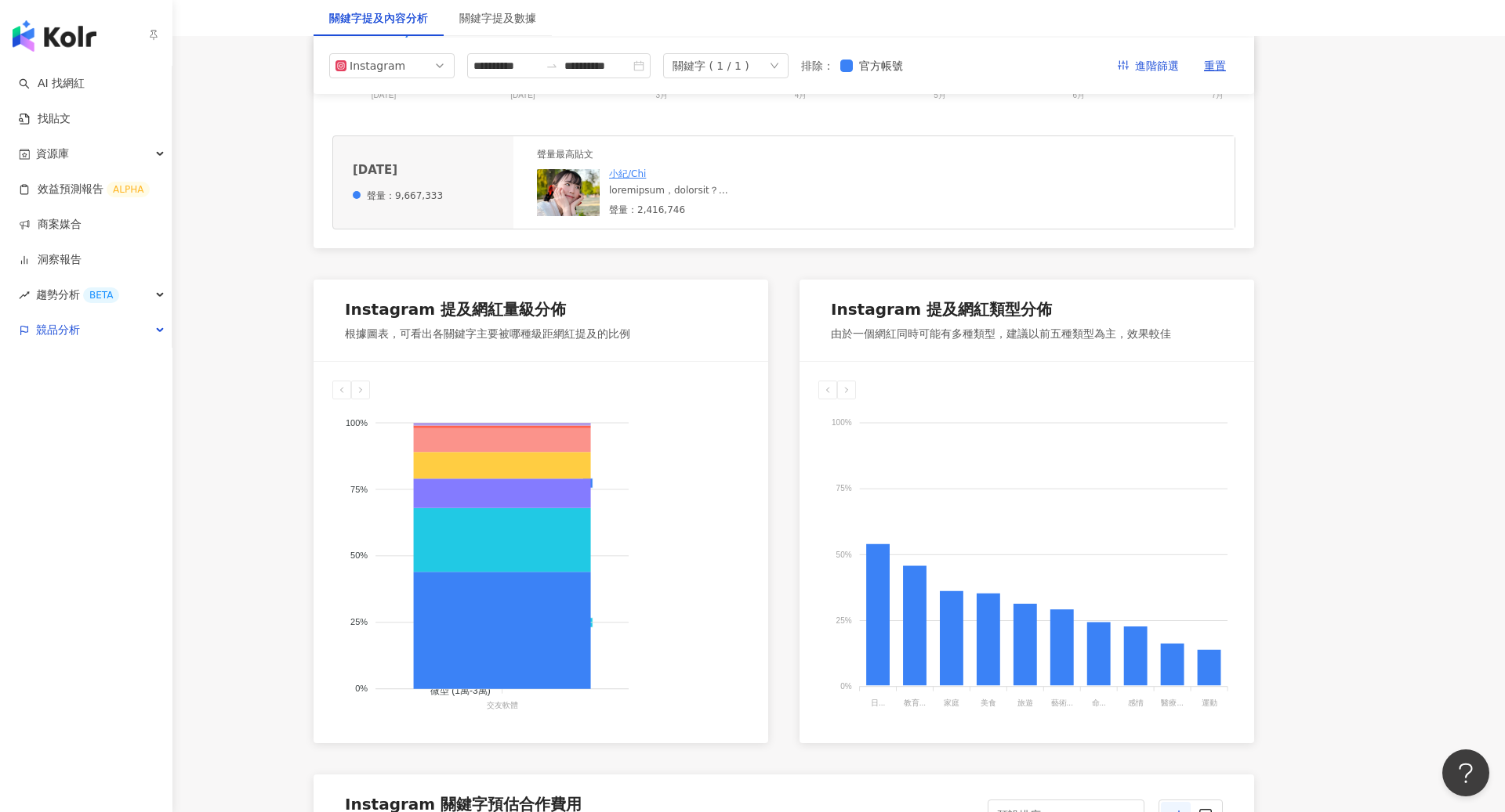
click at [45, 50] on img "button" at bounding box center [54, 37] width 84 height 32
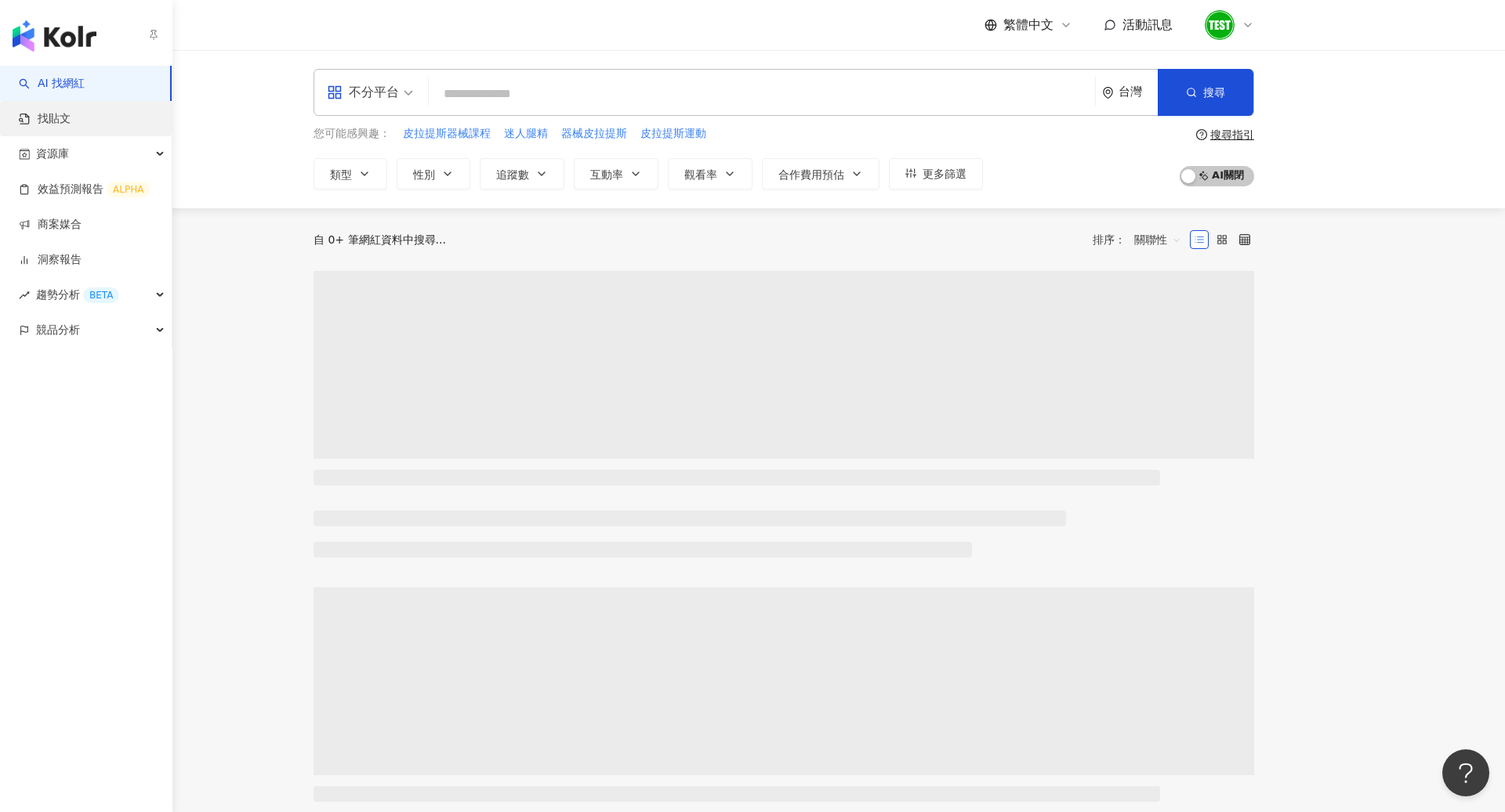
click at [70, 117] on link "找貼文" at bounding box center [45, 119] width 51 height 16
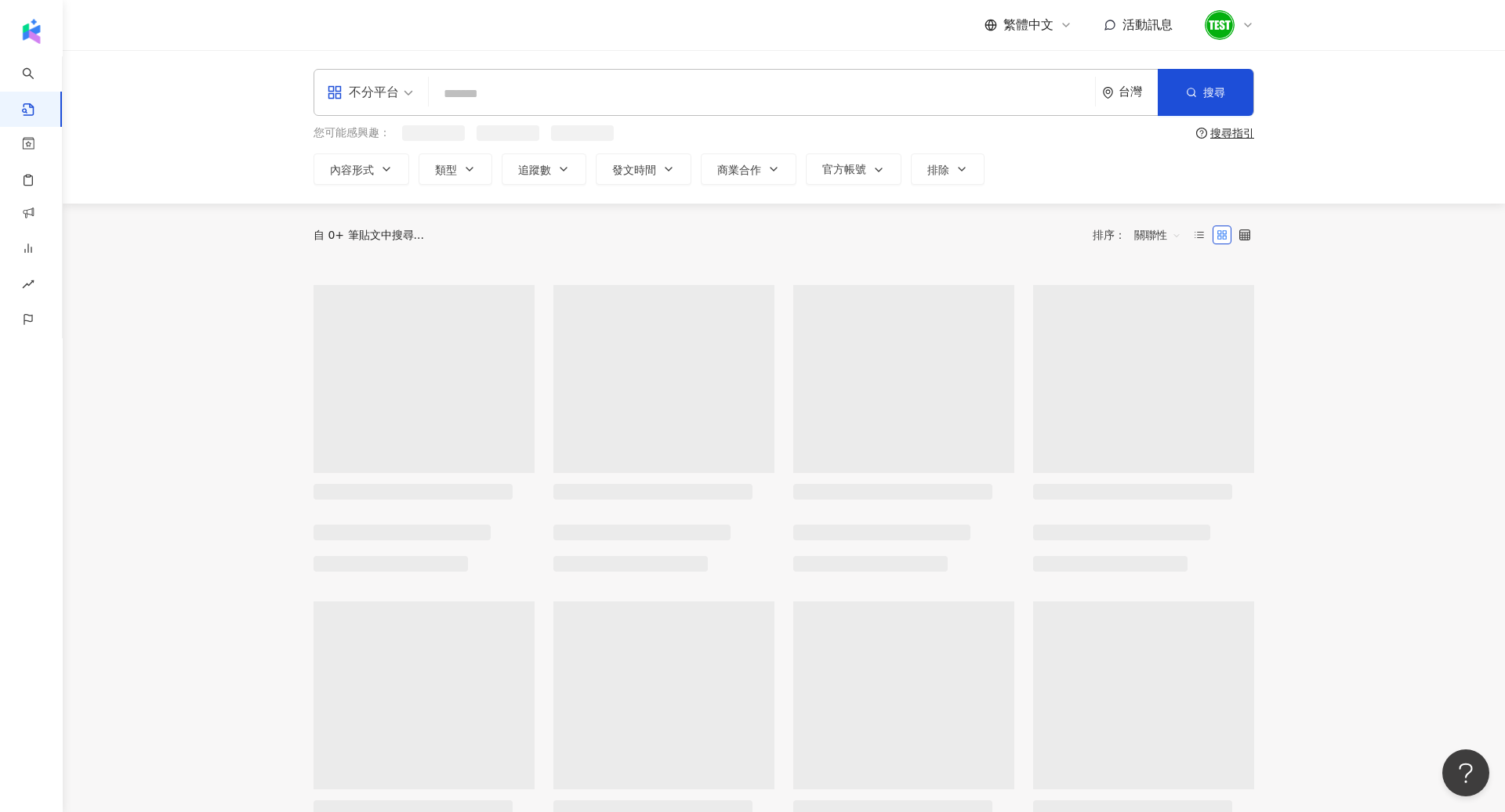
click at [540, 89] on input "search" at bounding box center [762, 94] width 654 height 34
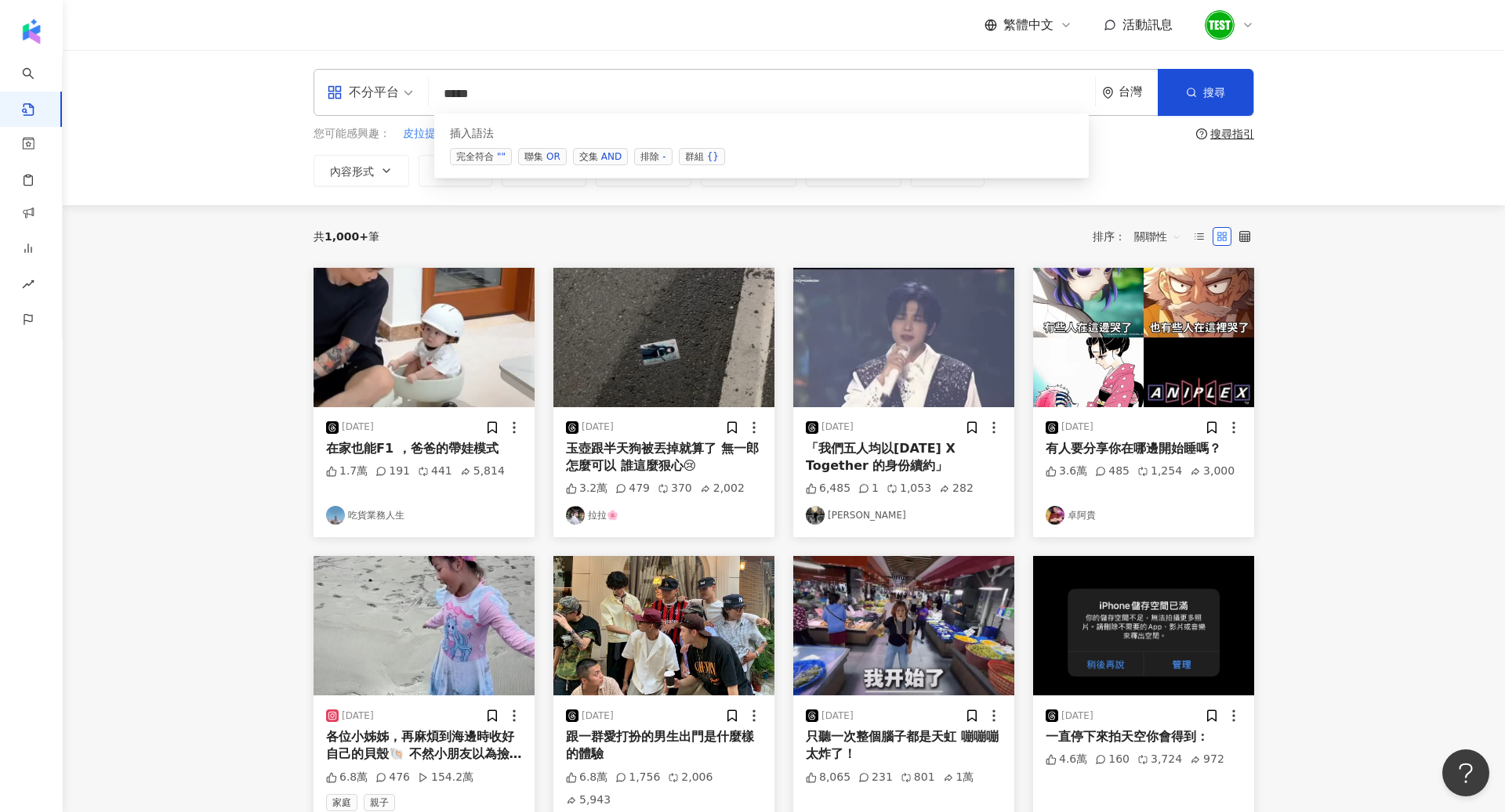
type input "****"
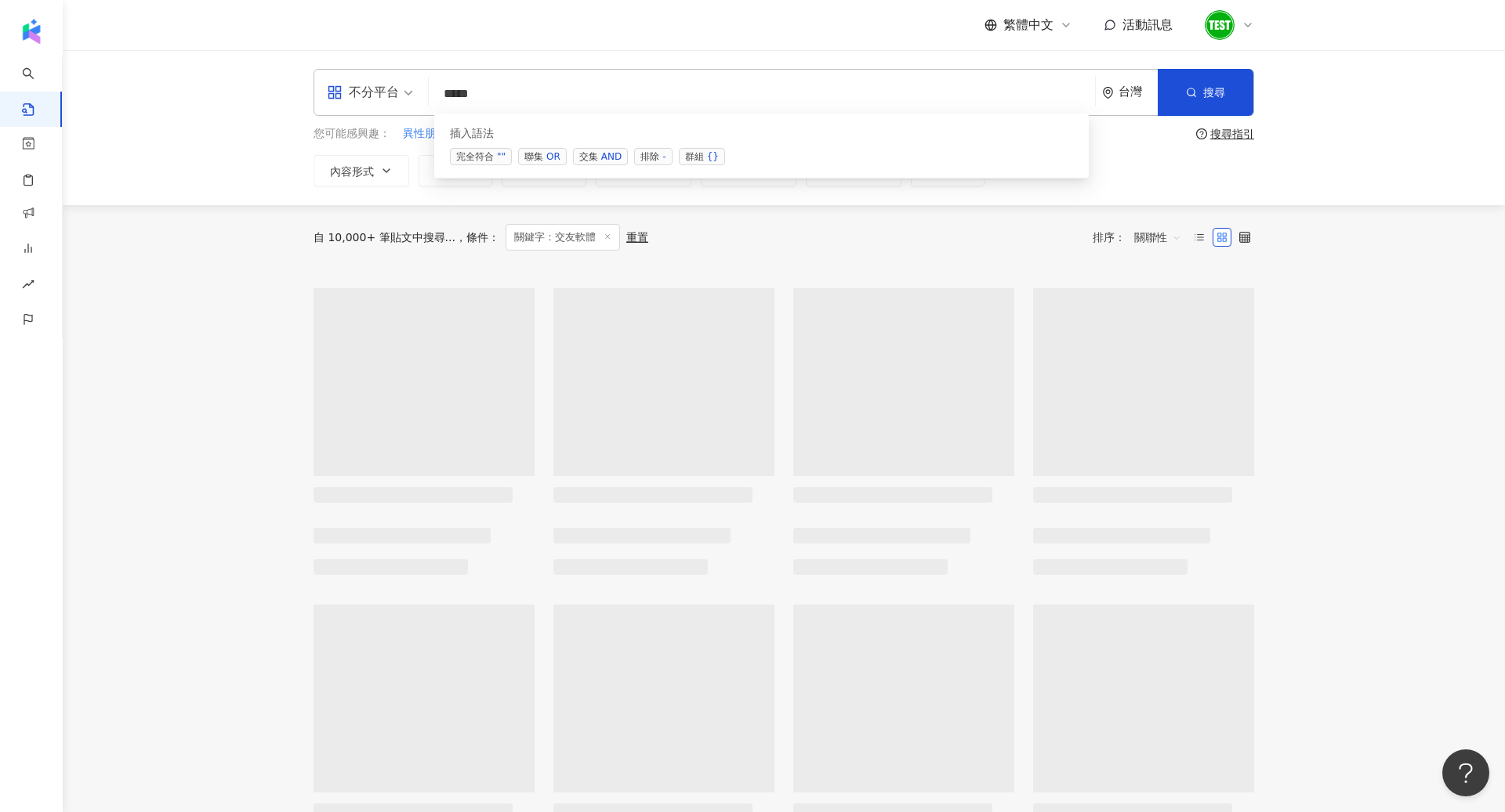
click at [1129, 221] on div "自 10,000+ 筆貼文中搜尋... 條件 ： 關鍵字：交友軟體 重置 排序： 關聯性" at bounding box center [784, 237] width 940 height 64
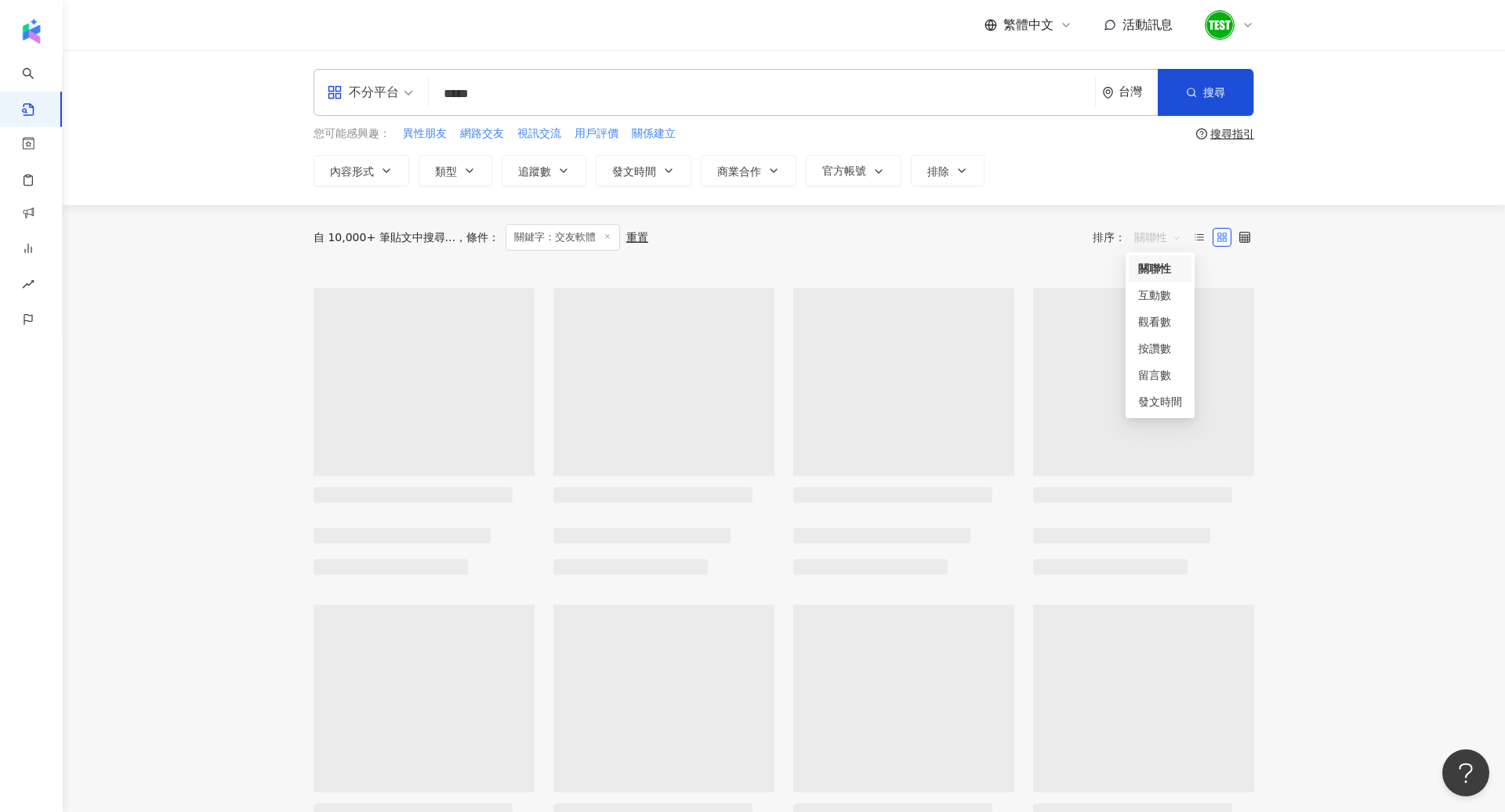
click at [1140, 227] on span "關聯性" at bounding box center [1158, 236] width 47 height 25
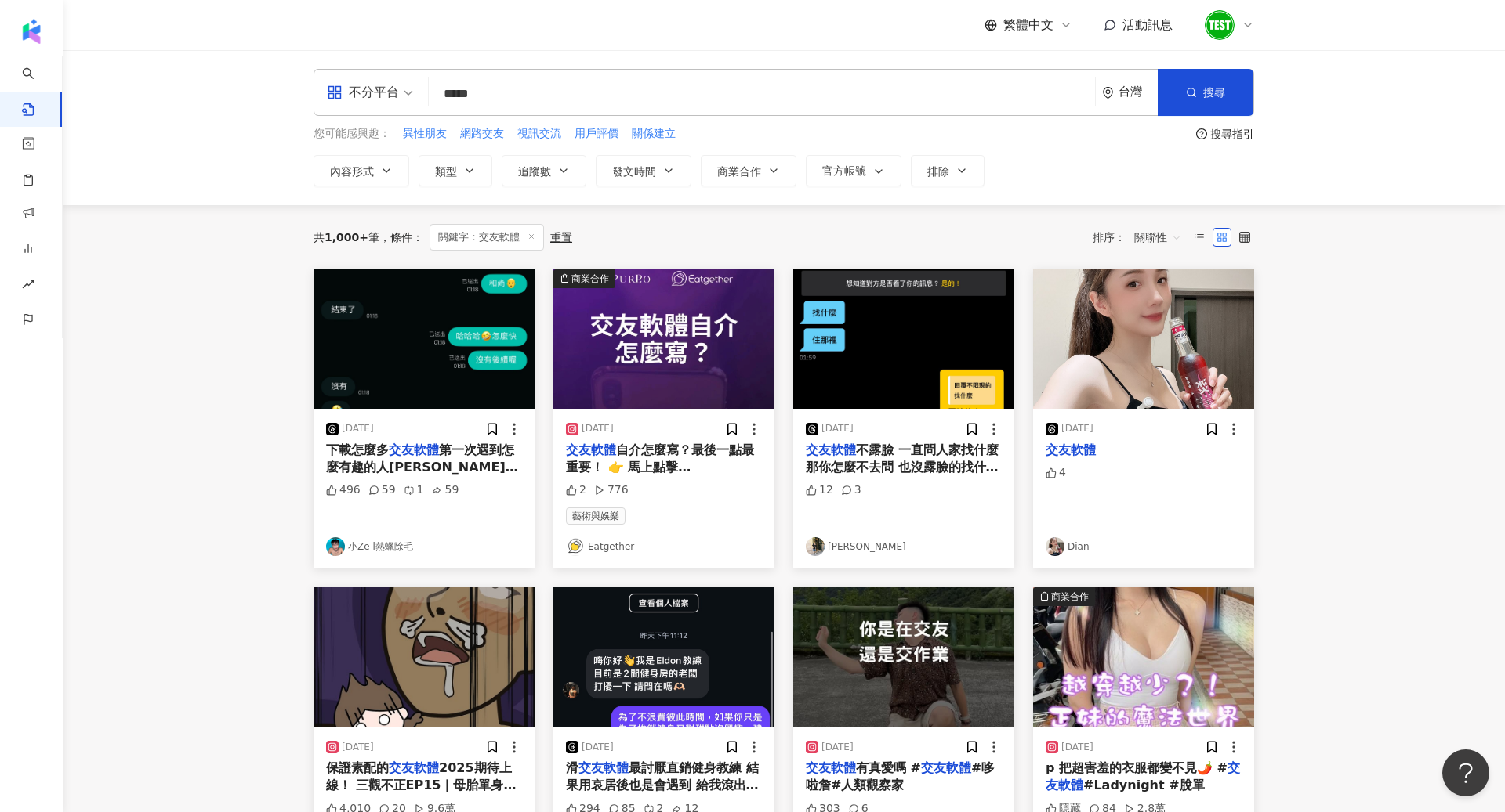
click at [1053, 173] on div "內容形式 類型 追蹤數 發文時間 商業合作 官方帳號 排除" at bounding box center [784, 171] width 940 height 32
click at [450, 405] on img at bounding box center [423, 338] width 221 height 139
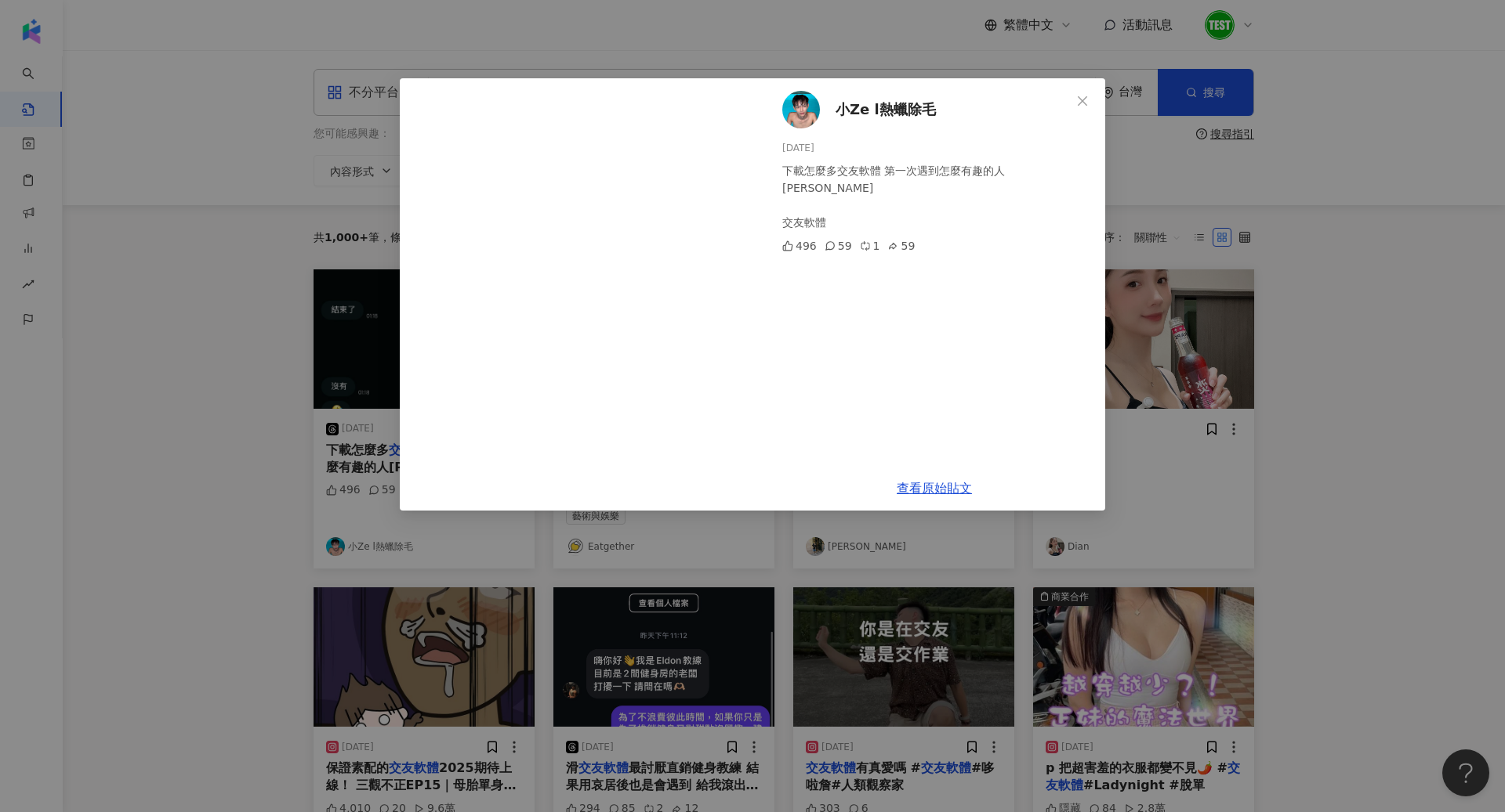
click at [1193, 320] on div "小Ze l熱蠟除毛 [DATE] 下載怎麼多交友軟體 第一次遇到怎麼有趣的人[PERSON_NAME] 交友軟體 496 59 1 59 查看原始貼文" at bounding box center [752, 406] width 1505 height 812
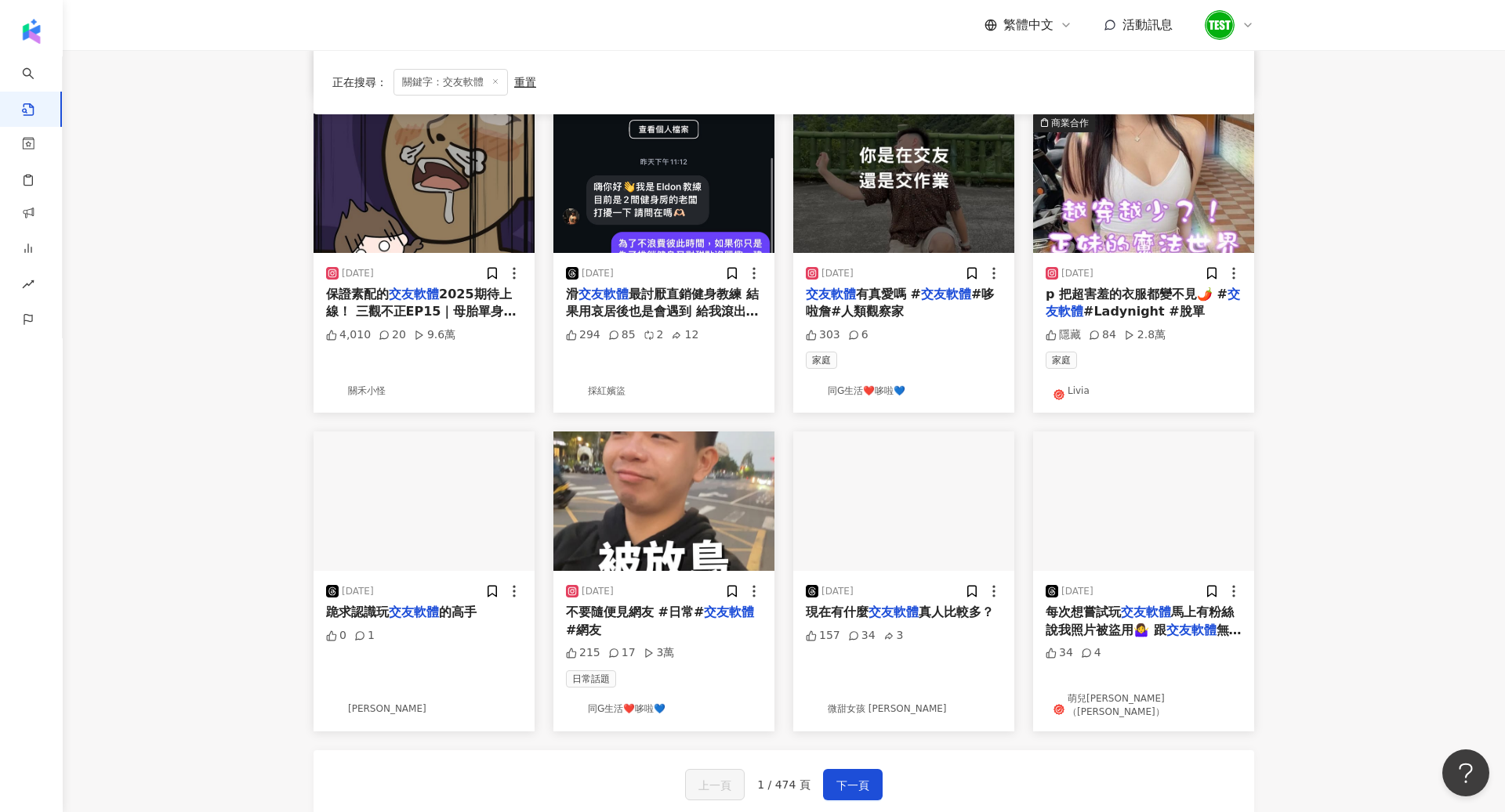
scroll to position [475, 0]
